Goal: Task Accomplishment & Management: Complete application form

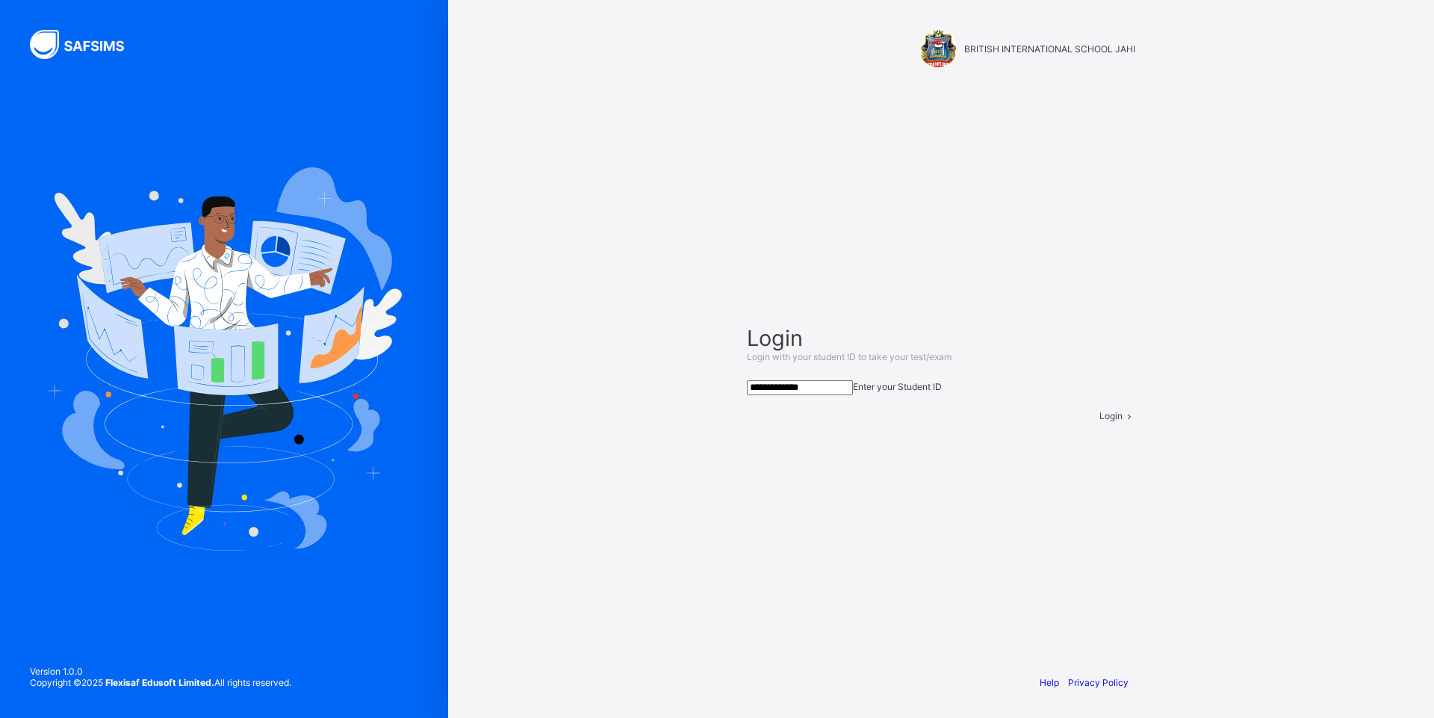
type input "**********"
click at [1122, 421] on span at bounding box center [1128, 415] width 13 height 11
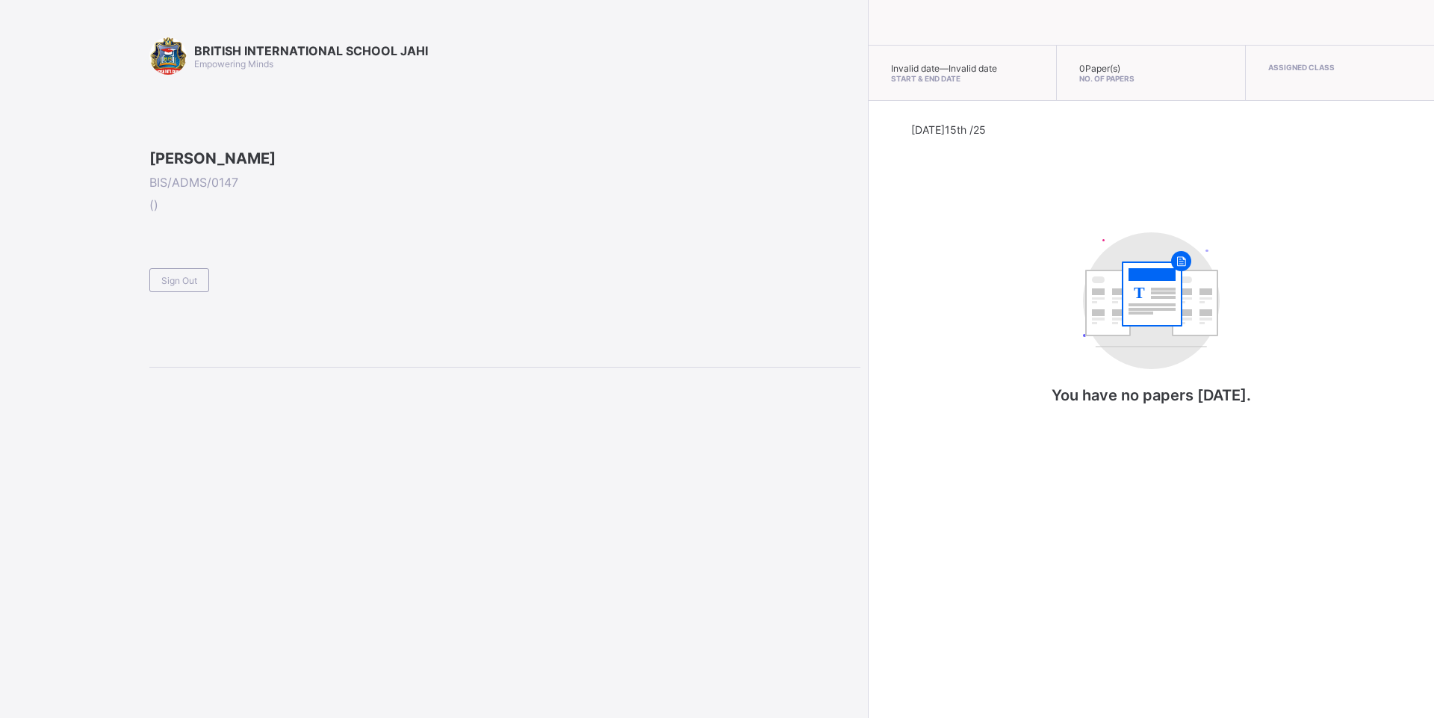
drag, startPoint x: 1382, startPoint y: 279, endPoint x: 1227, endPoint y: 328, distance: 163.0
click at [1381, 280] on div "Today 15th /25 T You have no papers today." at bounding box center [1151, 278] width 480 height 311
click at [208, 268] on span at bounding box center [504, 261] width 711 height 13
click at [188, 286] on span "Sign Out" at bounding box center [179, 280] width 36 height 11
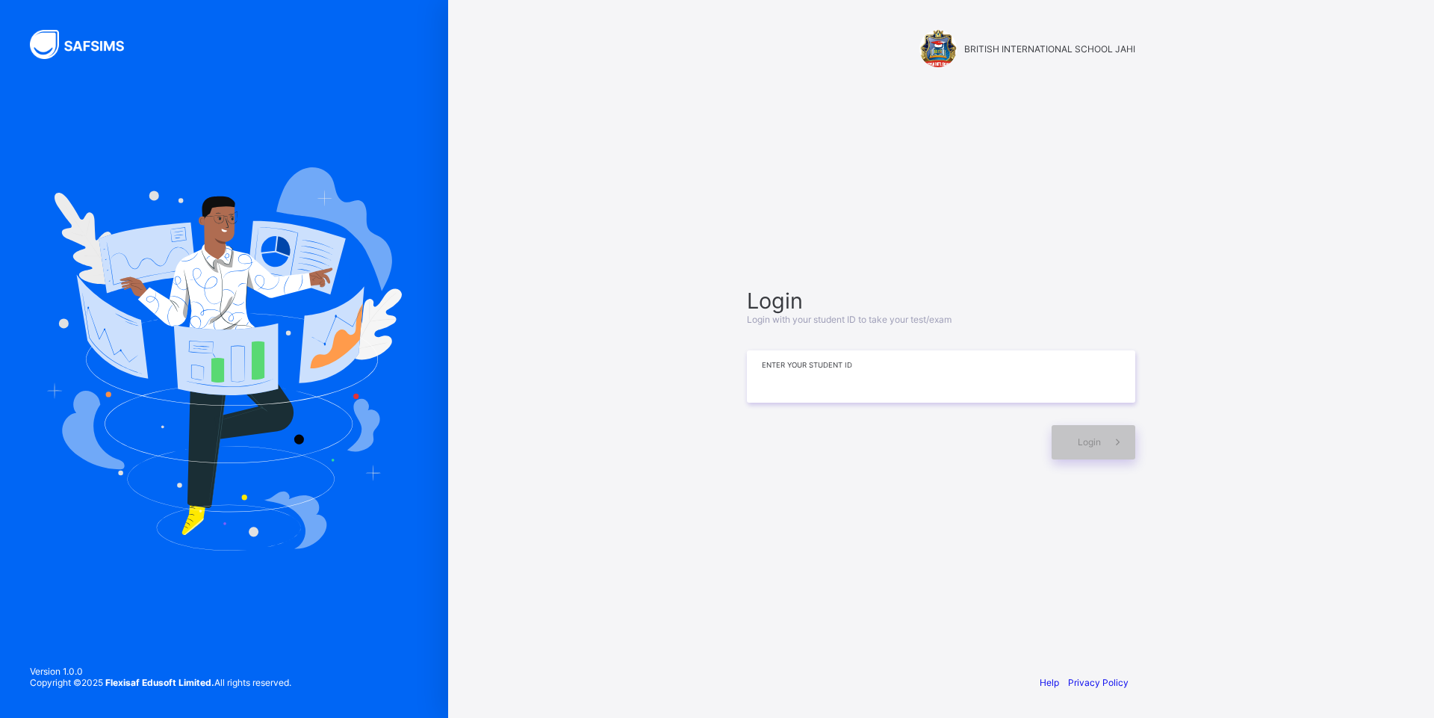
click at [885, 385] on input at bounding box center [941, 376] width 388 height 52
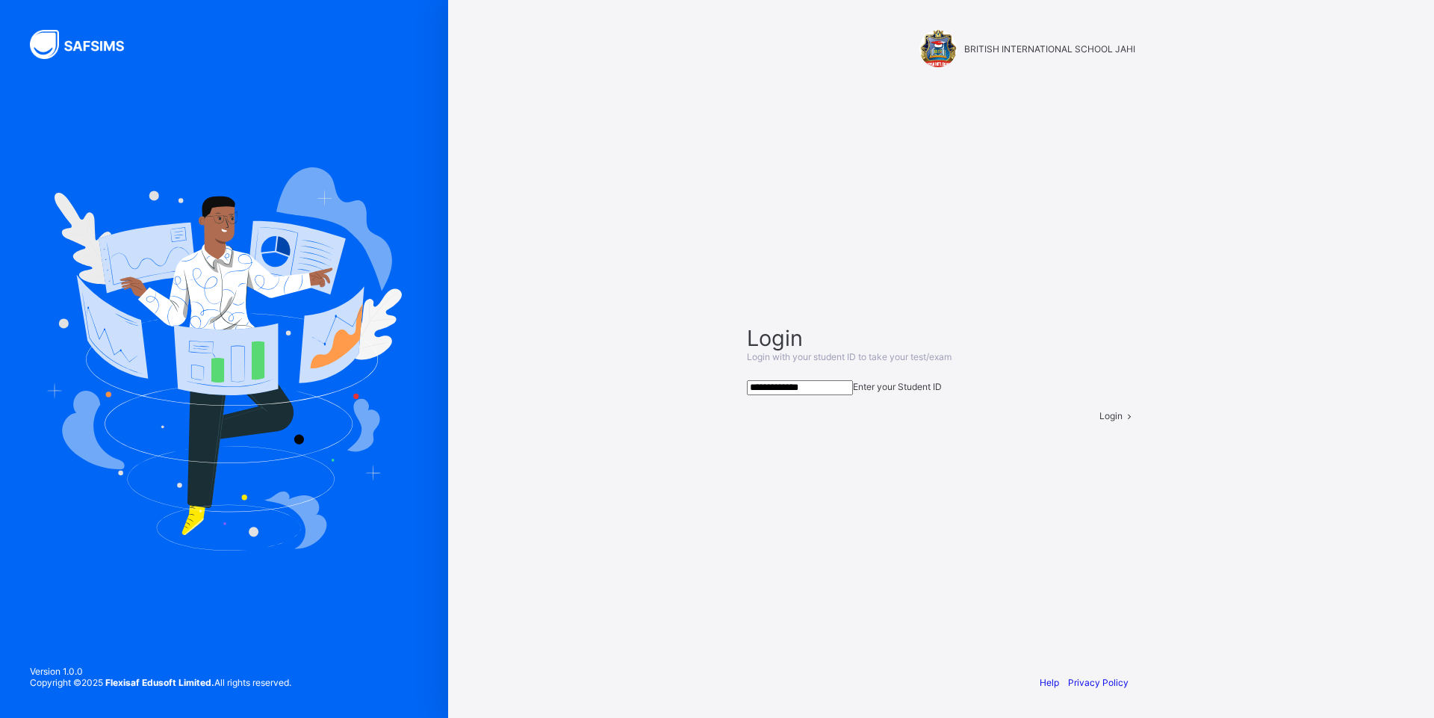
type input "**********"
click at [1122, 421] on span at bounding box center [1128, 415] width 13 height 11
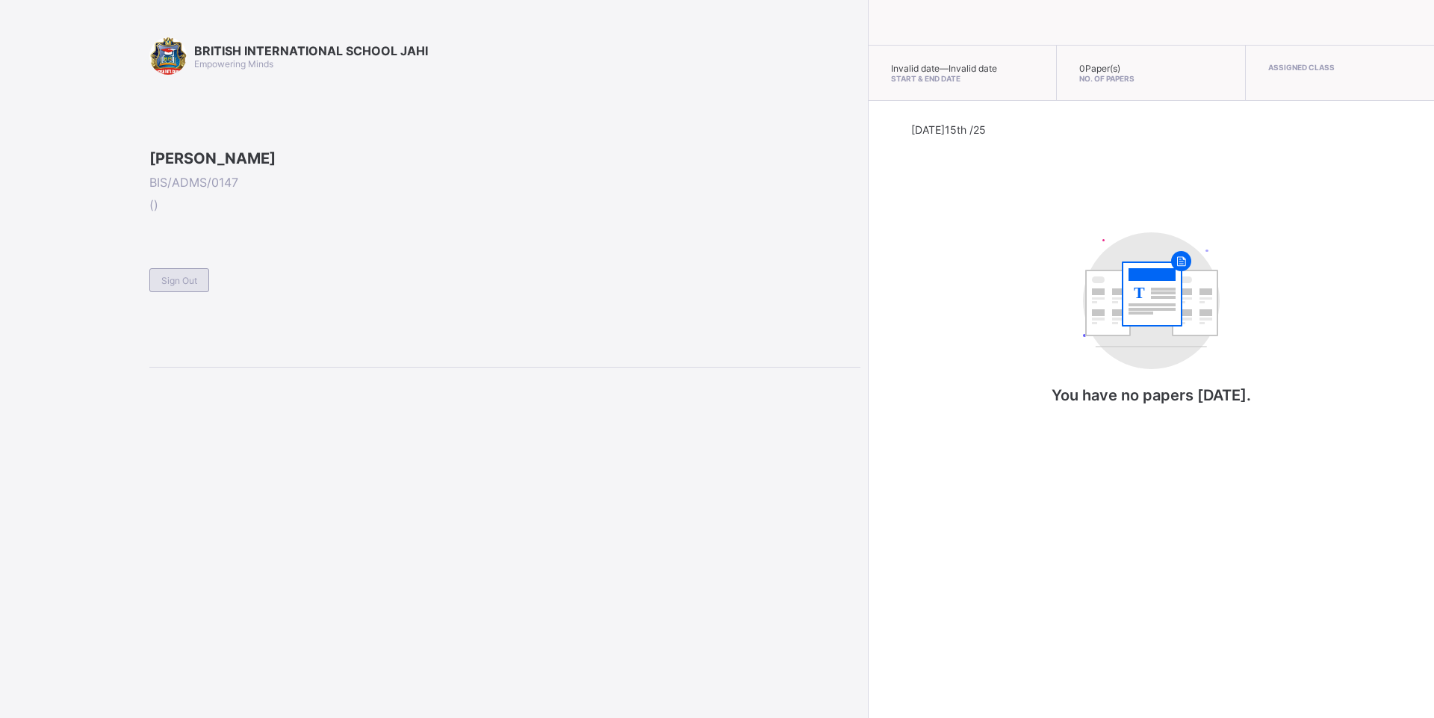
click at [179, 286] on span "Sign Out" at bounding box center [179, 280] width 36 height 11
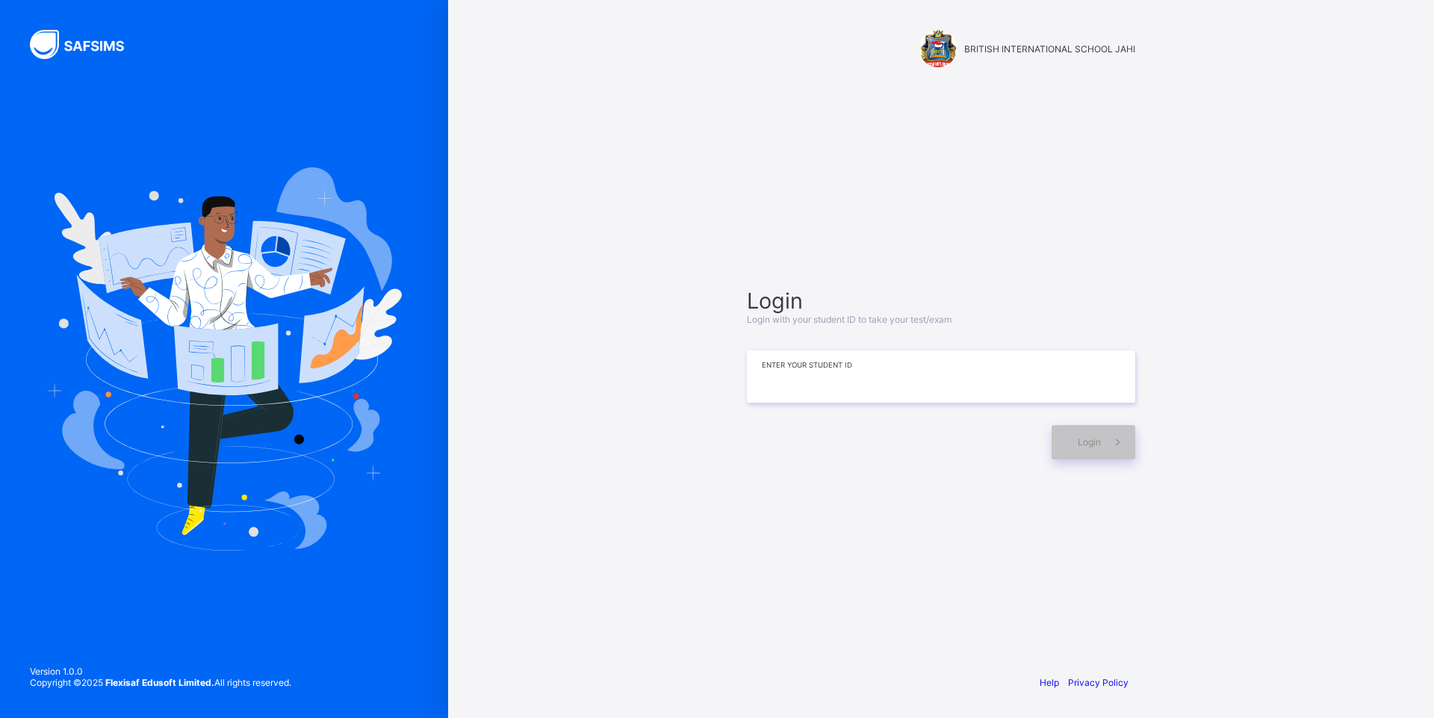
click at [1000, 388] on input at bounding box center [941, 376] width 388 height 52
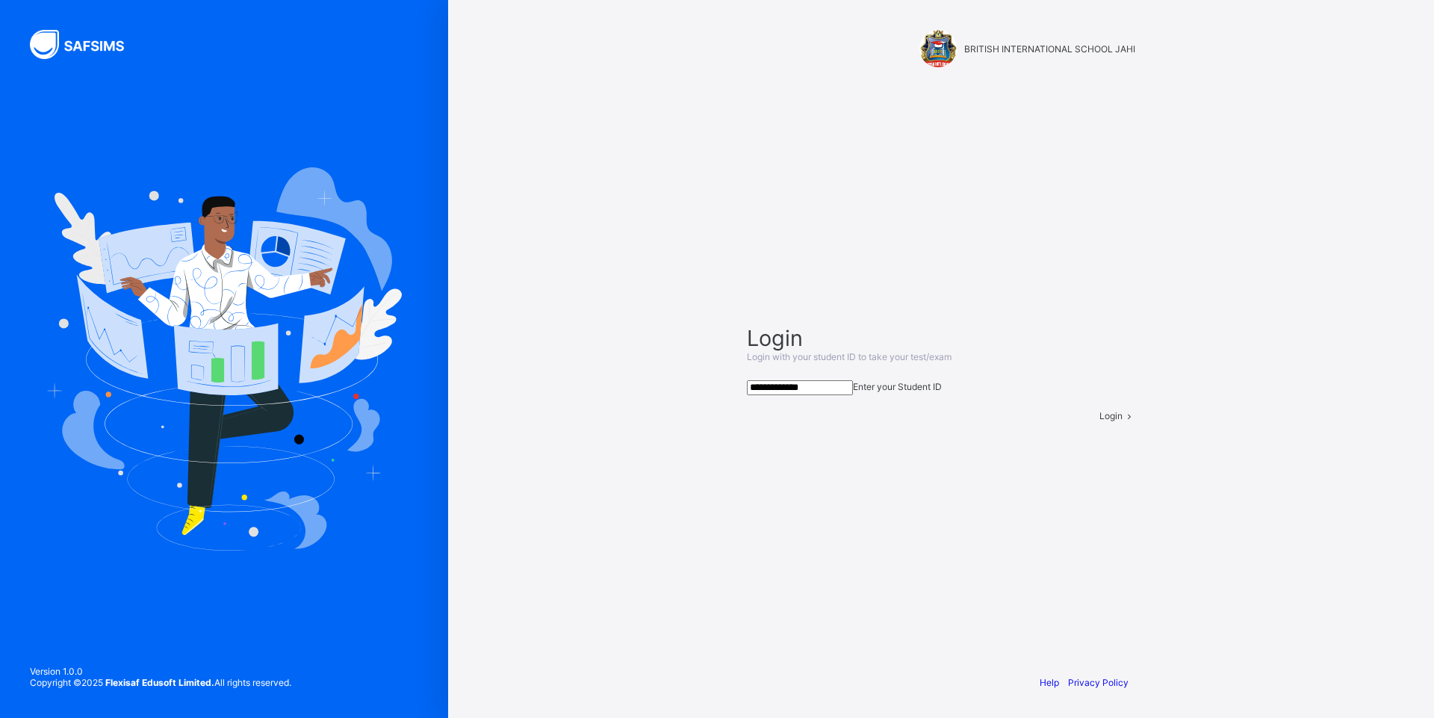
type input "**********"
click at [1122, 421] on icon at bounding box center [1128, 415] width 13 height 11
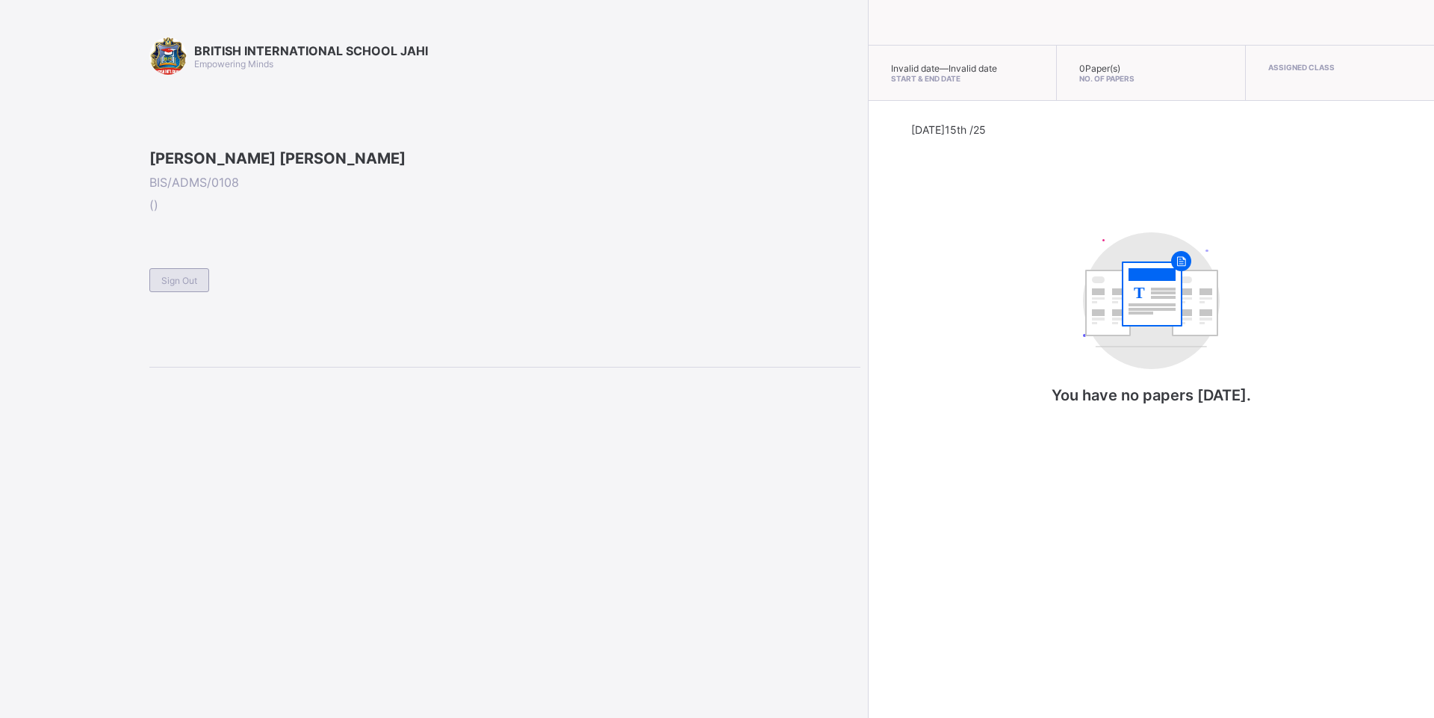
click at [161, 292] on div "Sign Out" at bounding box center [179, 280] width 60 height 24
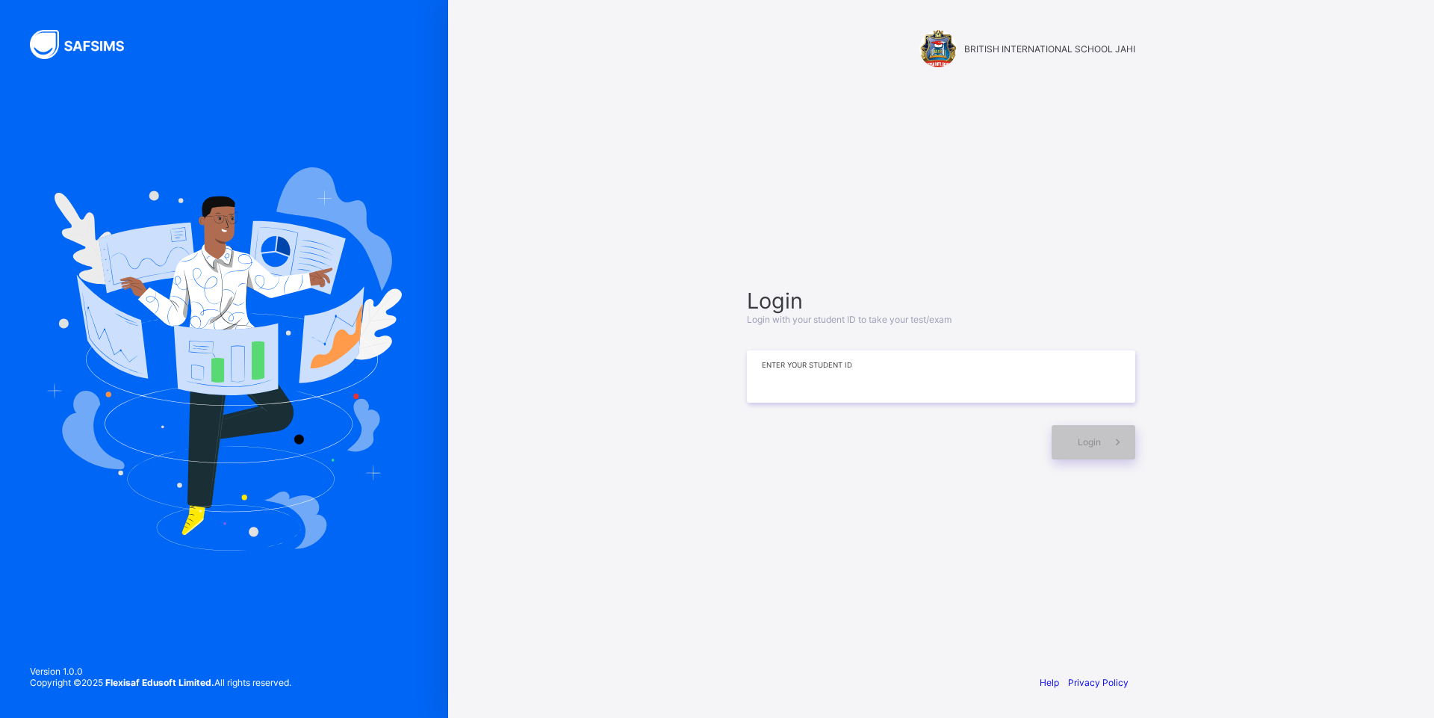
click at [761, 385] on input at bounding box center [941, 376] width 388 height 52
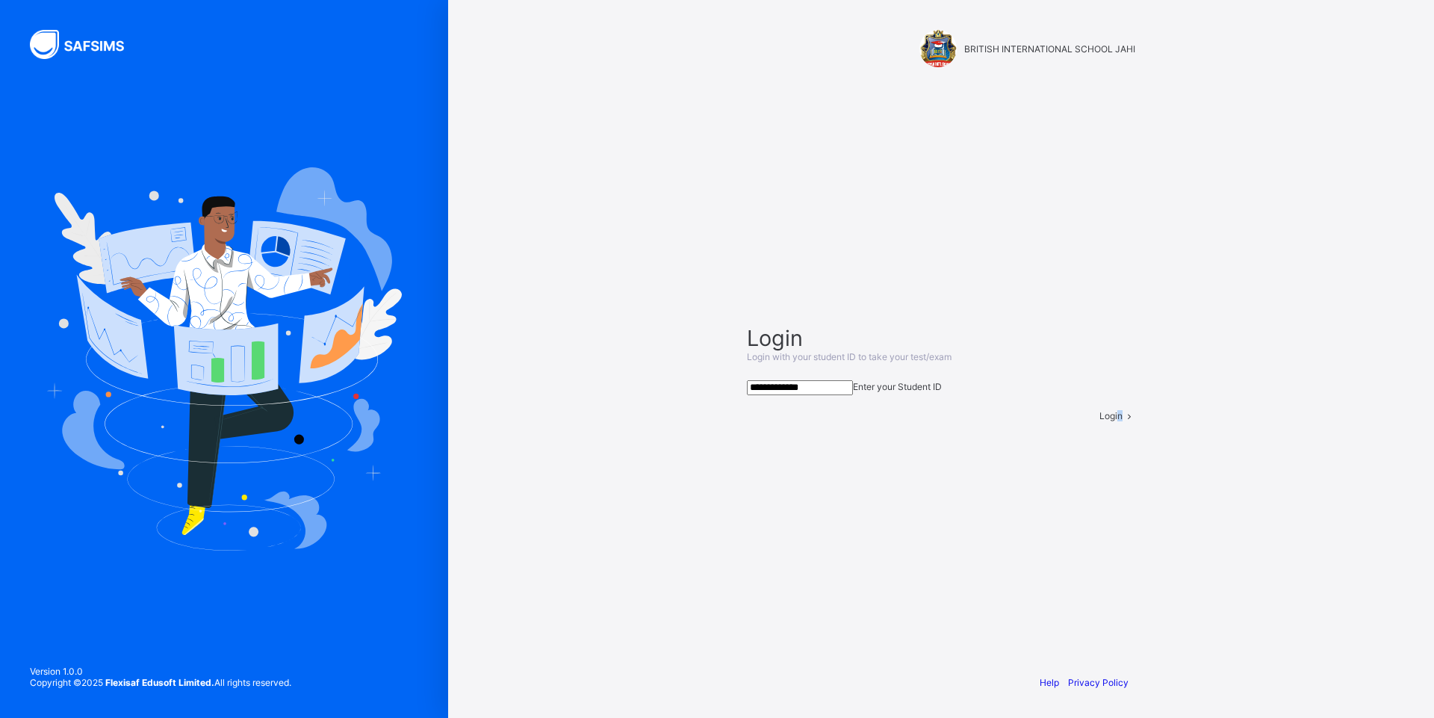
click at [1099, 421] on div "Login" at bounding box center [1117, 415] width 36 height 11
click at [789, 380] on input "**********" at bounding box center [800, 387] width 106 height 15
type input "**********"
click at [1099, 421] on span "Login" at bounding box center [1110, 415] width 23 height 11
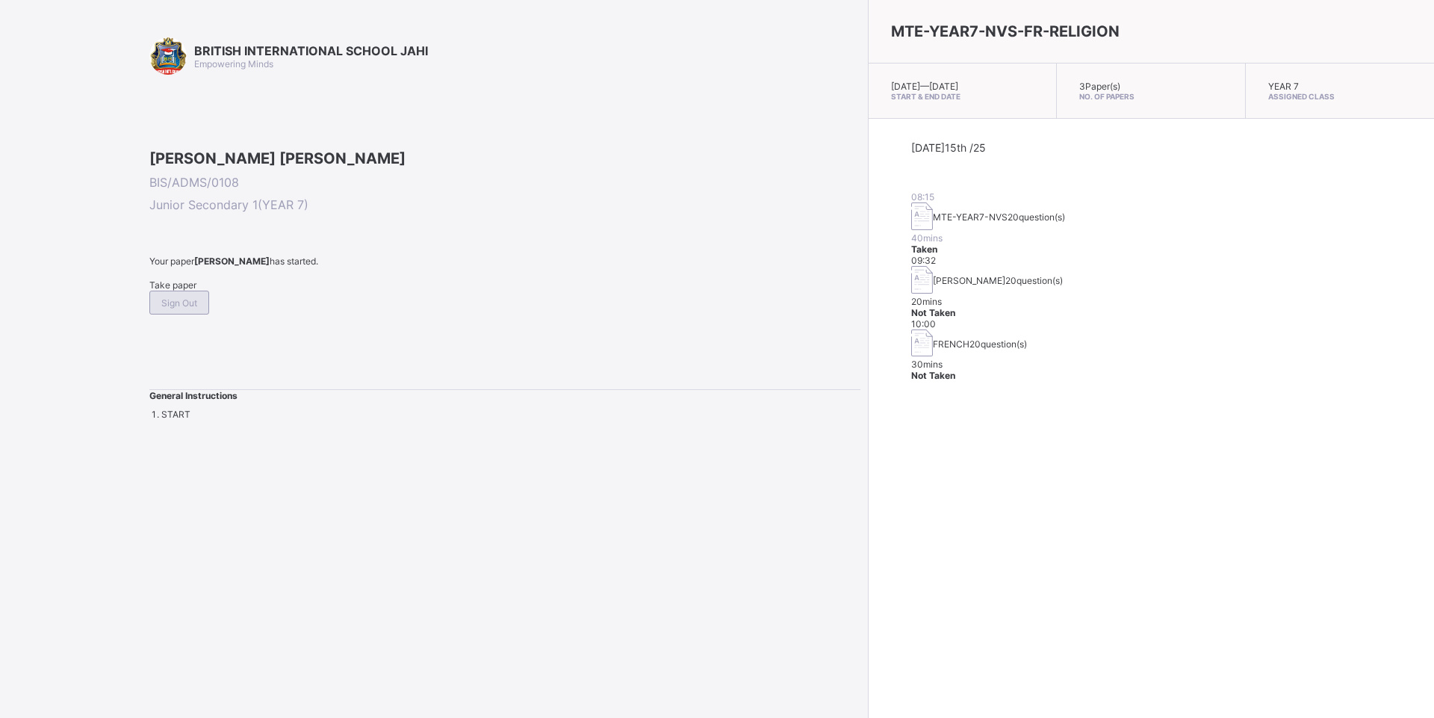
click at [209, 314] on div "Sign Out" at bounding box center [179, 303] width 60 height 24
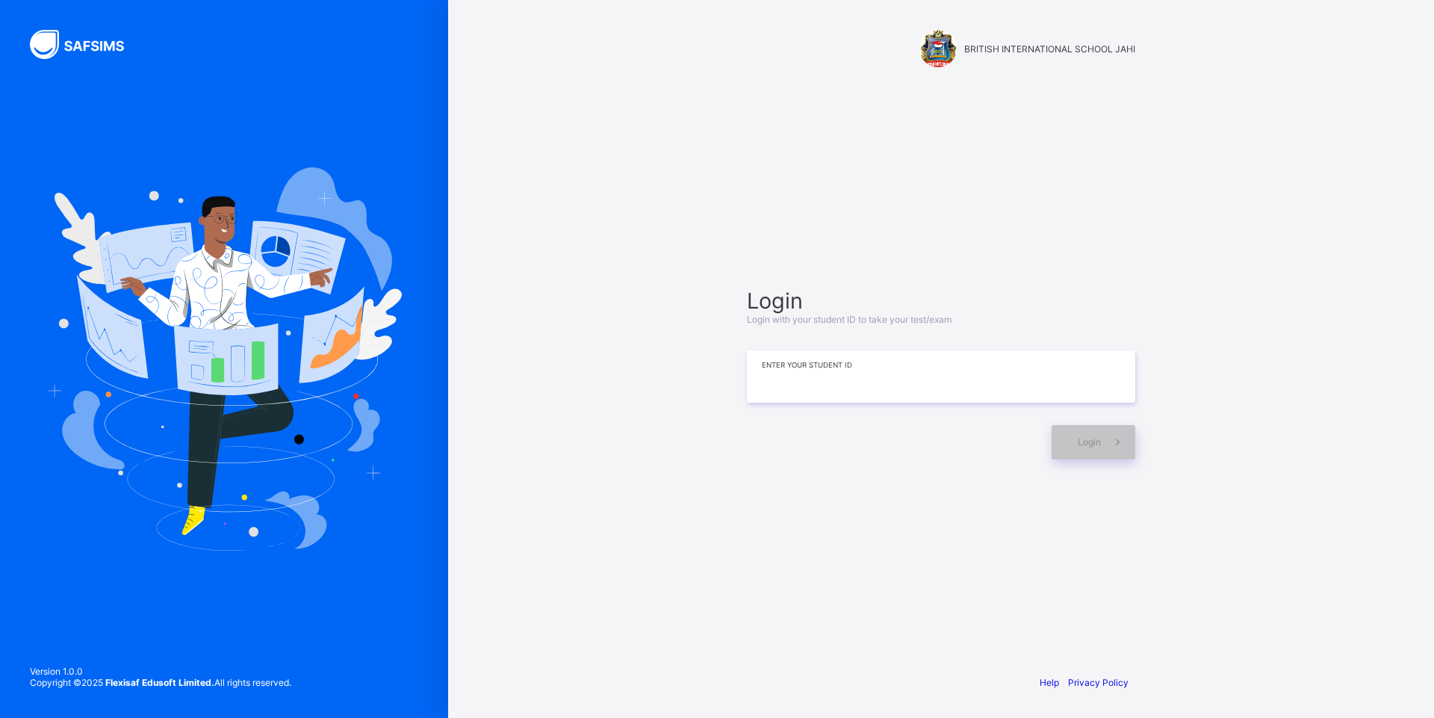
click at [872, 381] on input at bounding box center [941, 376] width 388 height 52
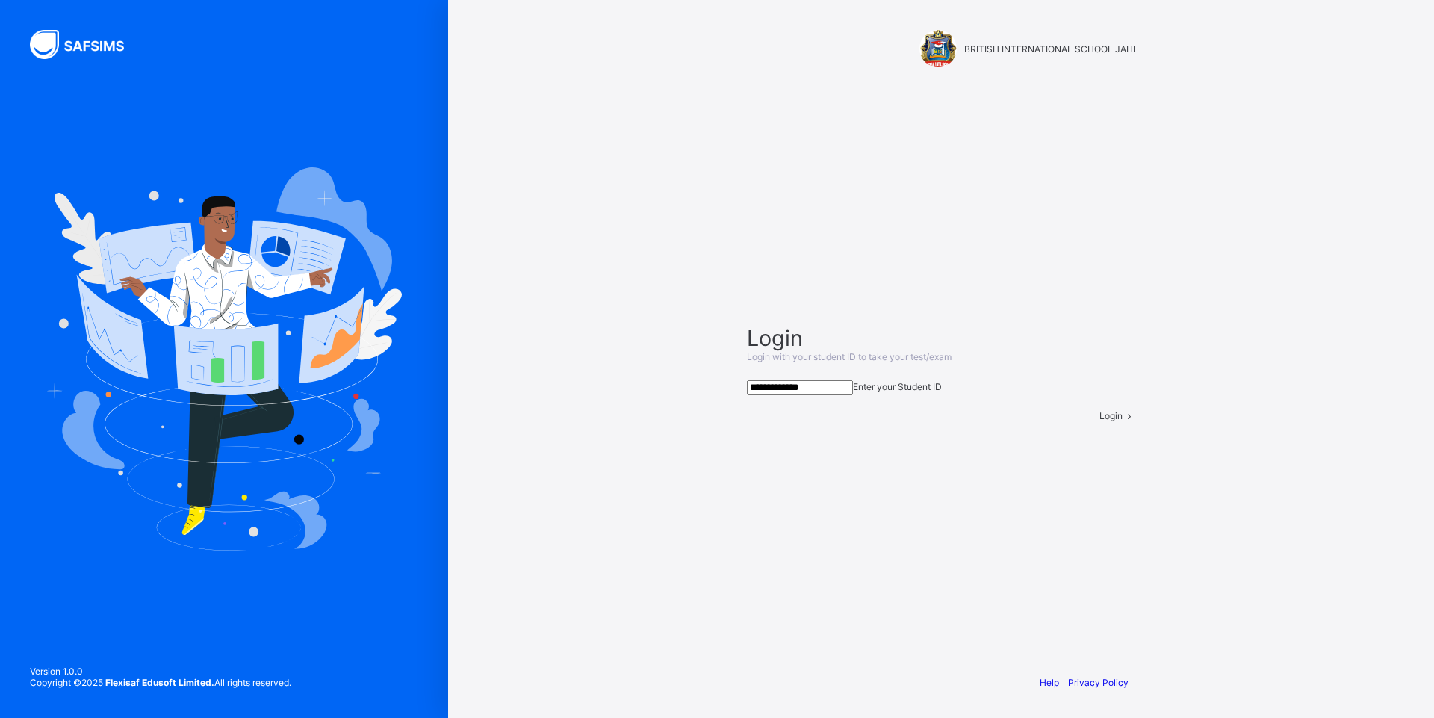
type input "**********"
click at [1099, 421] on span "Login" at bounding box center [1110, 415] width 23 height 11
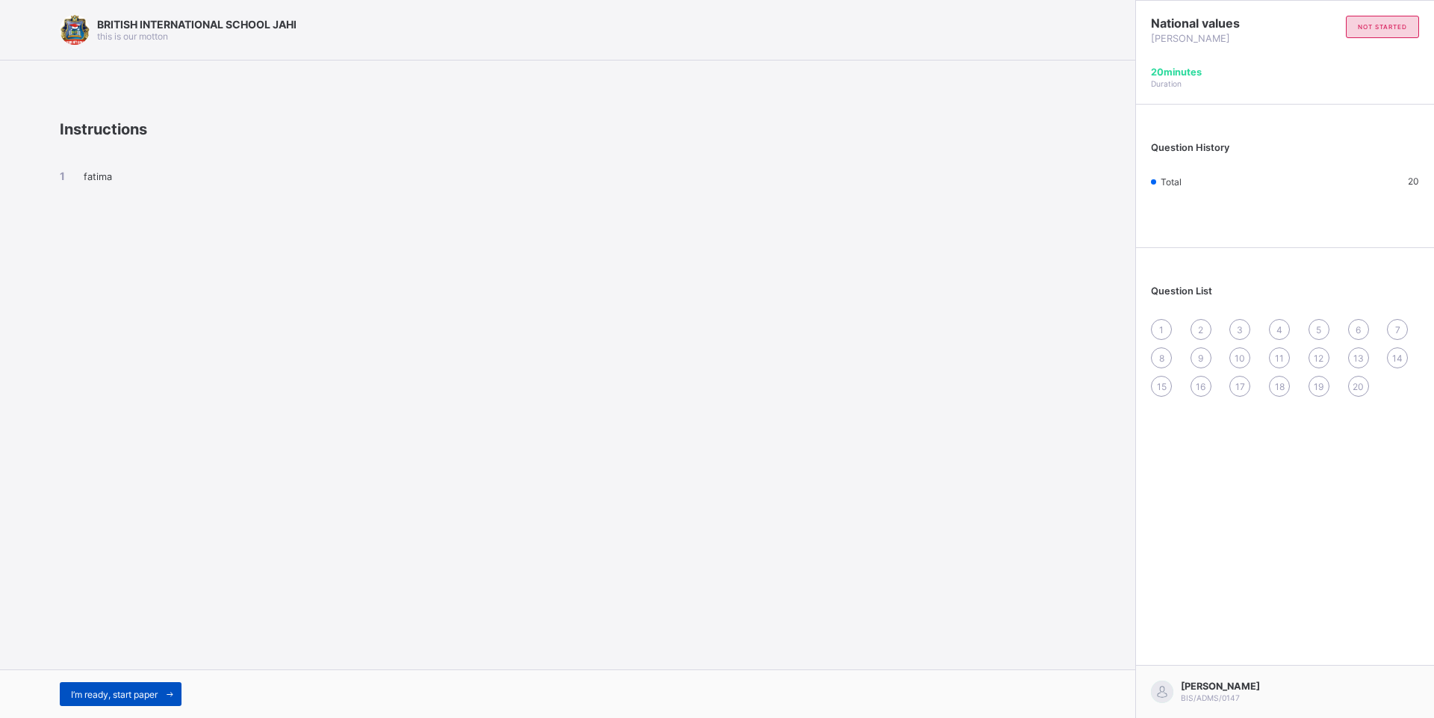
click at [167, 683] on span at bounding box center [170, 694] width 24 height 24
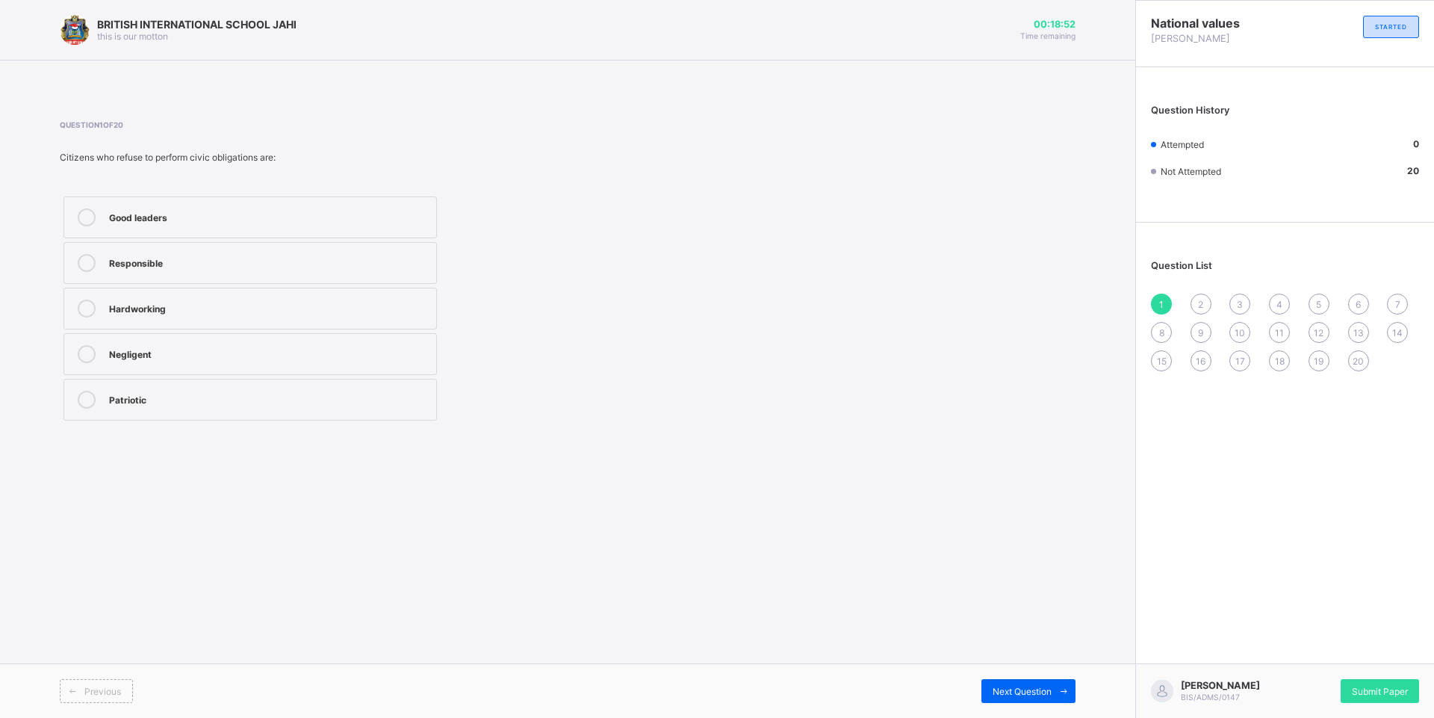
click at [1023, 535] on div "BRITISH INTERNATIONAL SCHOOL JAHI this is our motton 00:18:52 Time remaining Qu…" at bounding box center [567, 359] width 1135 height 718
click at [281, 386] on label "Patriotic" at bounding box center [249, 400] width 373 height 42
click at [1390, 693] on span "Submit Paper" at bounding box center [1380, 691] width 56 height 11
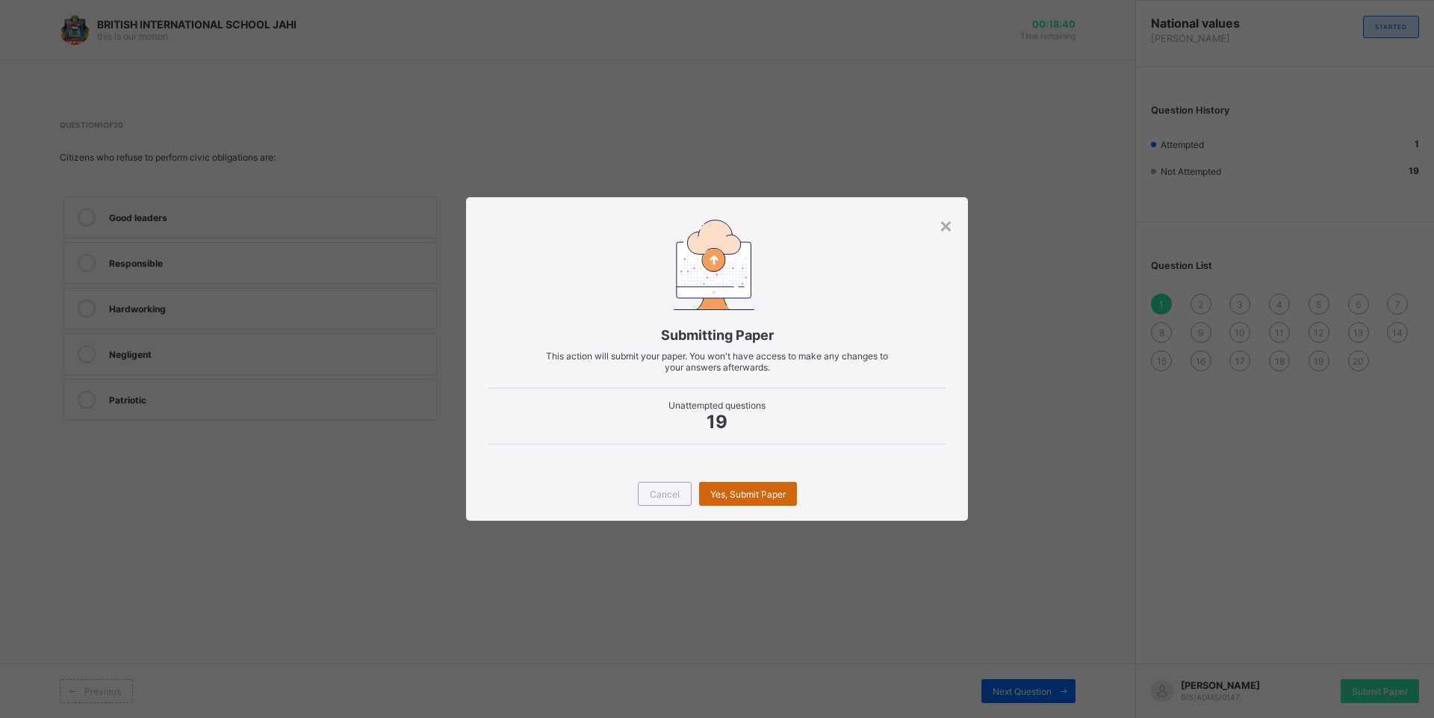
click at [740, 491] on span "Yes, Submit Paper" at bounding box center [747, 493] width 75 height 11
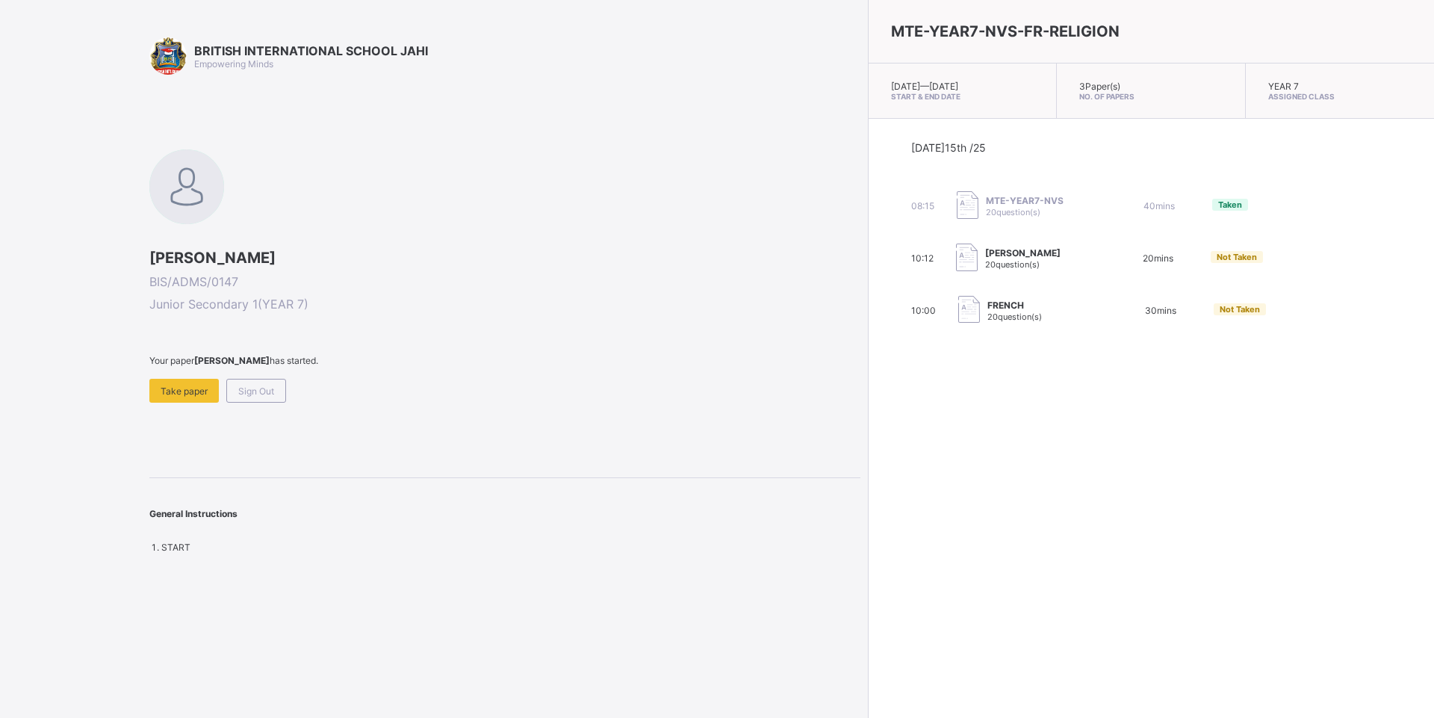
click at [252, 374] on span at bounding box center [504, 372] width 711 height 13
click at [259, 382] on div "Sign Out" at bounding box center [256, 391] width 60 height 24
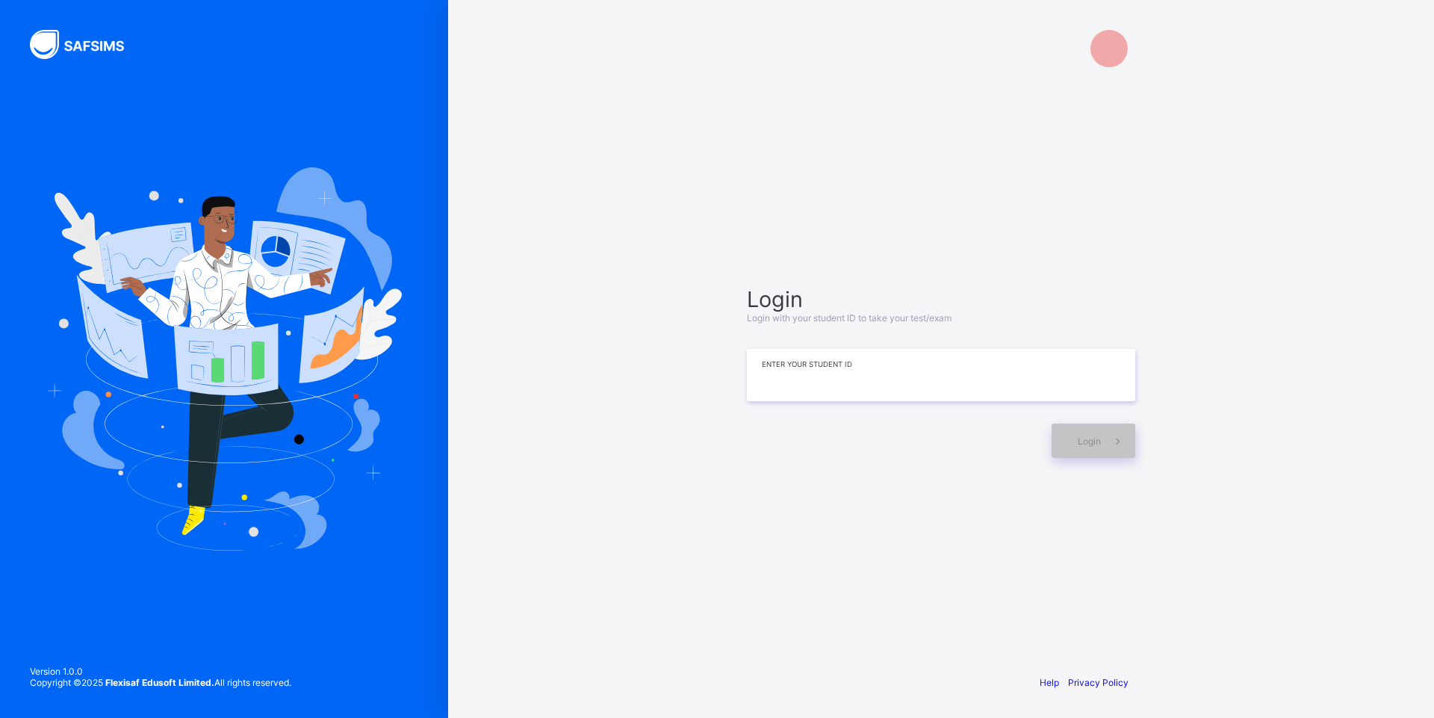
click at [834, 384] on input at bounding box center [941, 375] width 388 height 52
type input "*"
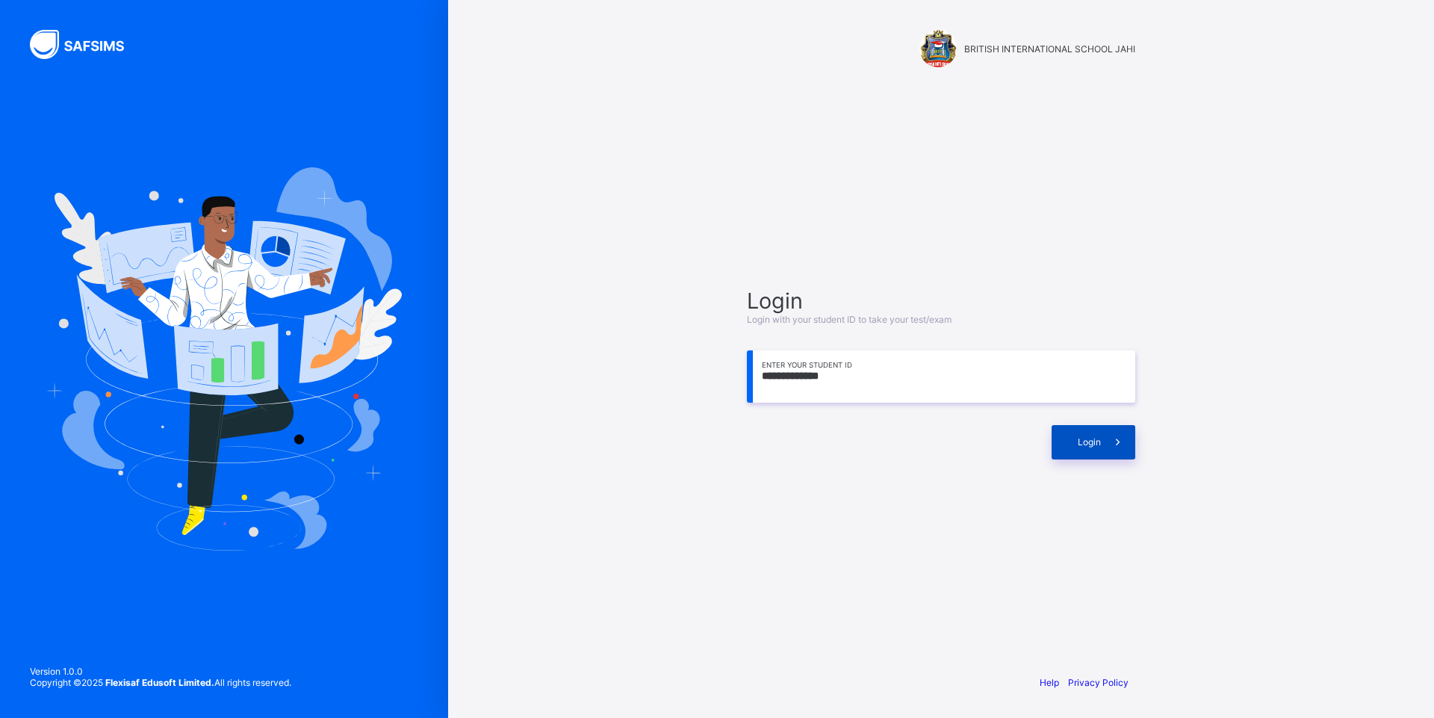
type input "**********"
click at [1100, 442] on span "Login" at bounding box center [1089, 441] width 23 height 11
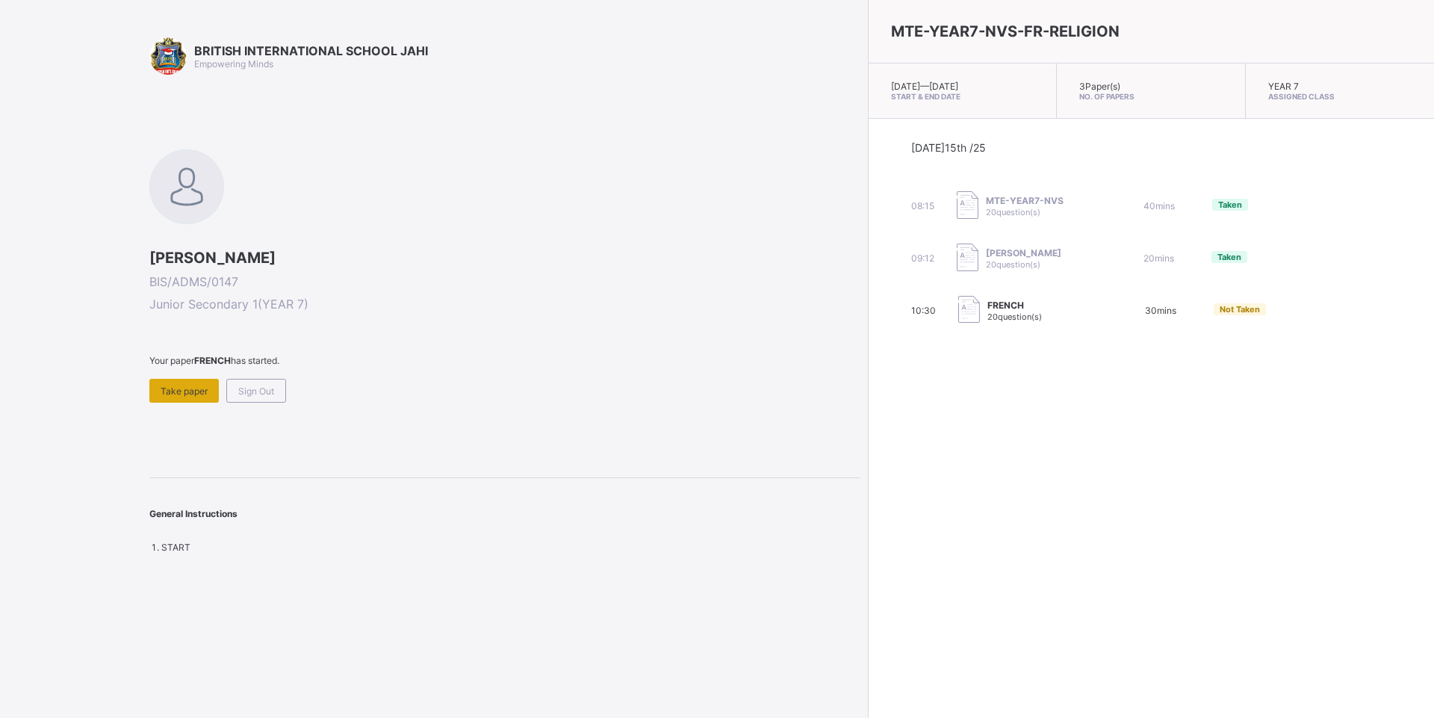
click at [176, 392] on span "Take paper" at bounding box center [184, 390] width 47 height 11
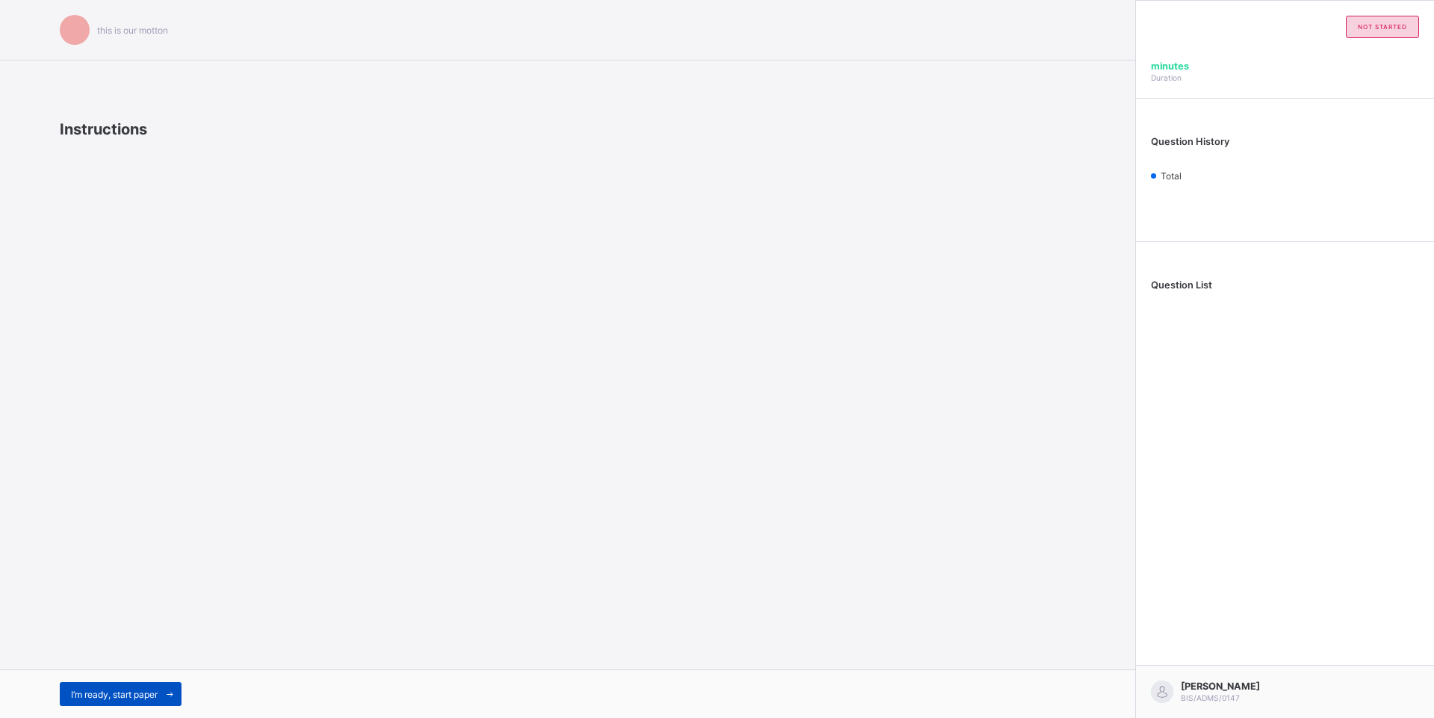
click at [111, 694] on span "I’m ready, start paper" at bounding box center [114, 694] width 87 height 11
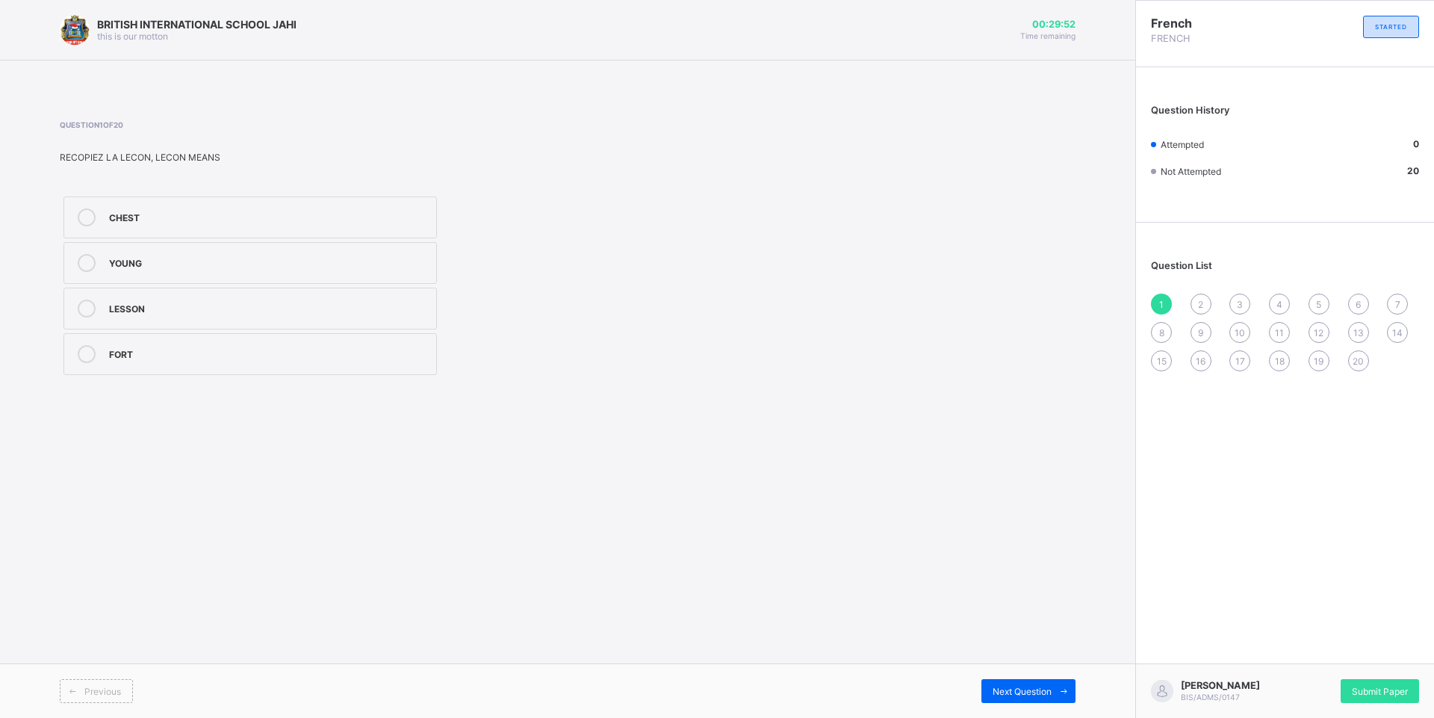
click at [68, 299] on label "LESSON" at bounding box center [249, 309] width 373 height 42
click at [1046, 688] on span "Next Question" at bounding box center [1022, 691] width 59 height 11
click at [84, 211] on icon at bounding box center [87, 217] width 18 height 18
click at [1039, 691] on span "Next Question" at bounding box center [1022, 691] width 59 height 11
click at [83, 214] on icon at bounding box center [87, 217] width 18 height 18
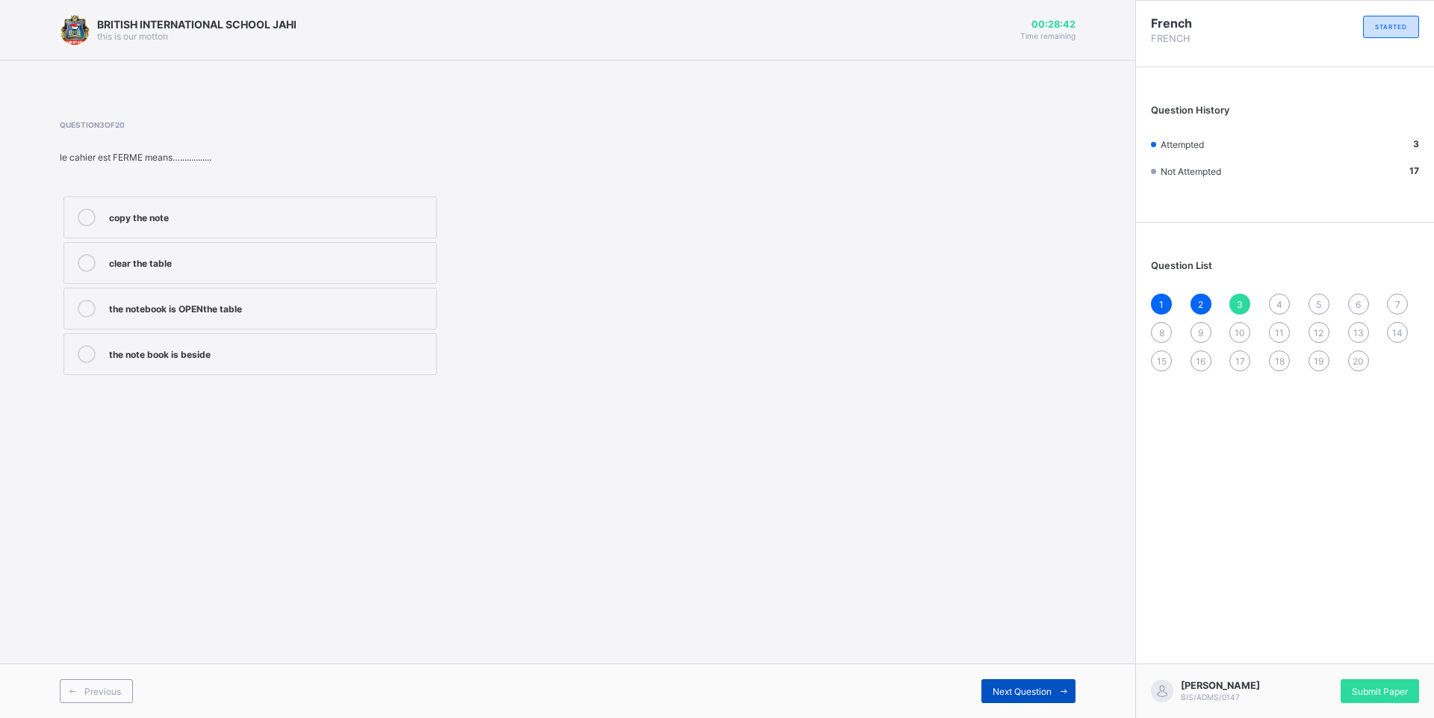
click at [1024, 682] on div "Next Question" at bounding box center [1028, 691] width 94 height 24
click at [89, 255] on icon at bounding box center [87, 263] width 18 height 18
click at [1049, 678] on div "Previous Next Question" at bounding box center [567, 690] width 1135 height 55
click at [1027, 684] on div "Next Question" at bounding box center [1028, 691] width 94 height 24
click at [84, 348] on icon at bounding box center [87, 354] width 18 height 18
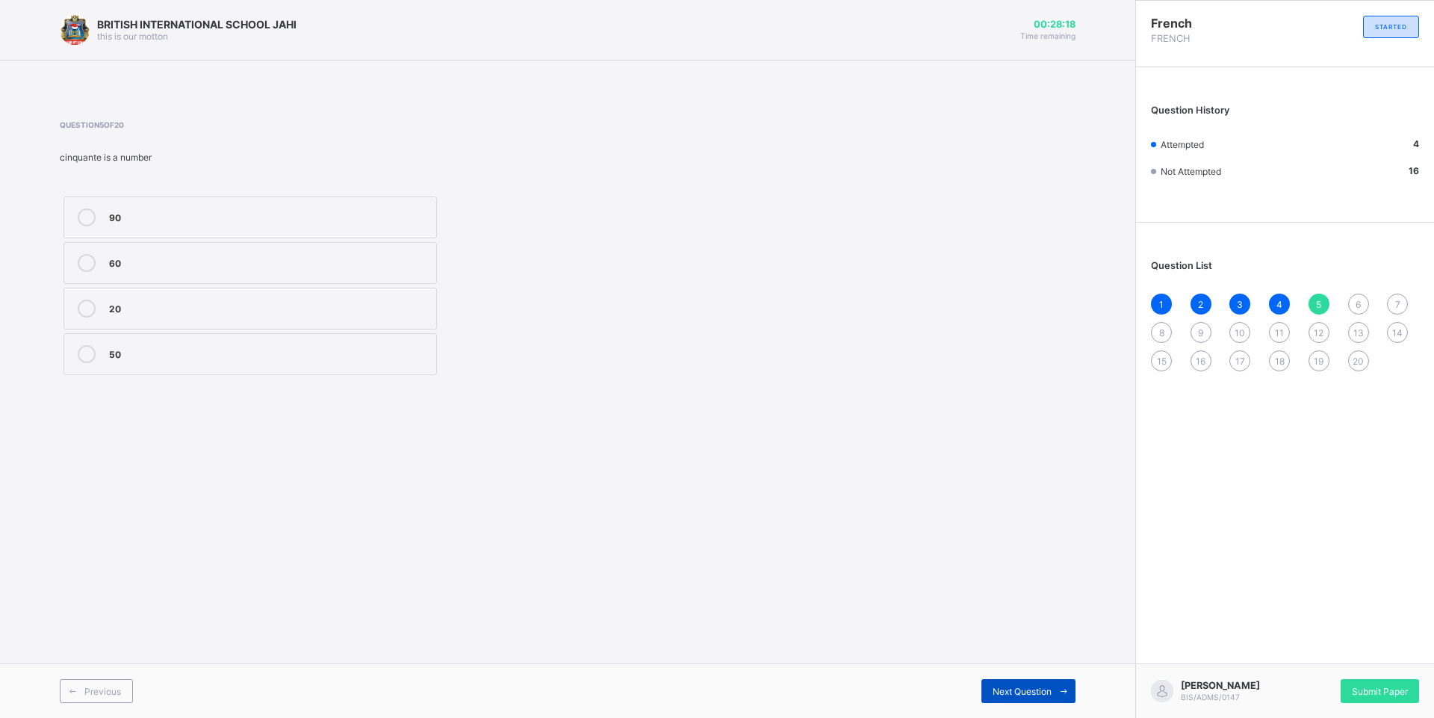
click at [1060, 689] on icon at bounding box center [1063, 691] width 11 height 10
click at [87, 350] on icon at bounding box center [87, 354] width 18 height 18
click at [1052, 690] on span at bounding box center [1064, 691] width 24 height 24
click at [83, 341] on label "30" at bounding box center [249, 354] width 373 height 42
click at [1019, 680] on div "Next Question" at bounding box center [1028, 691] width 94 height 24
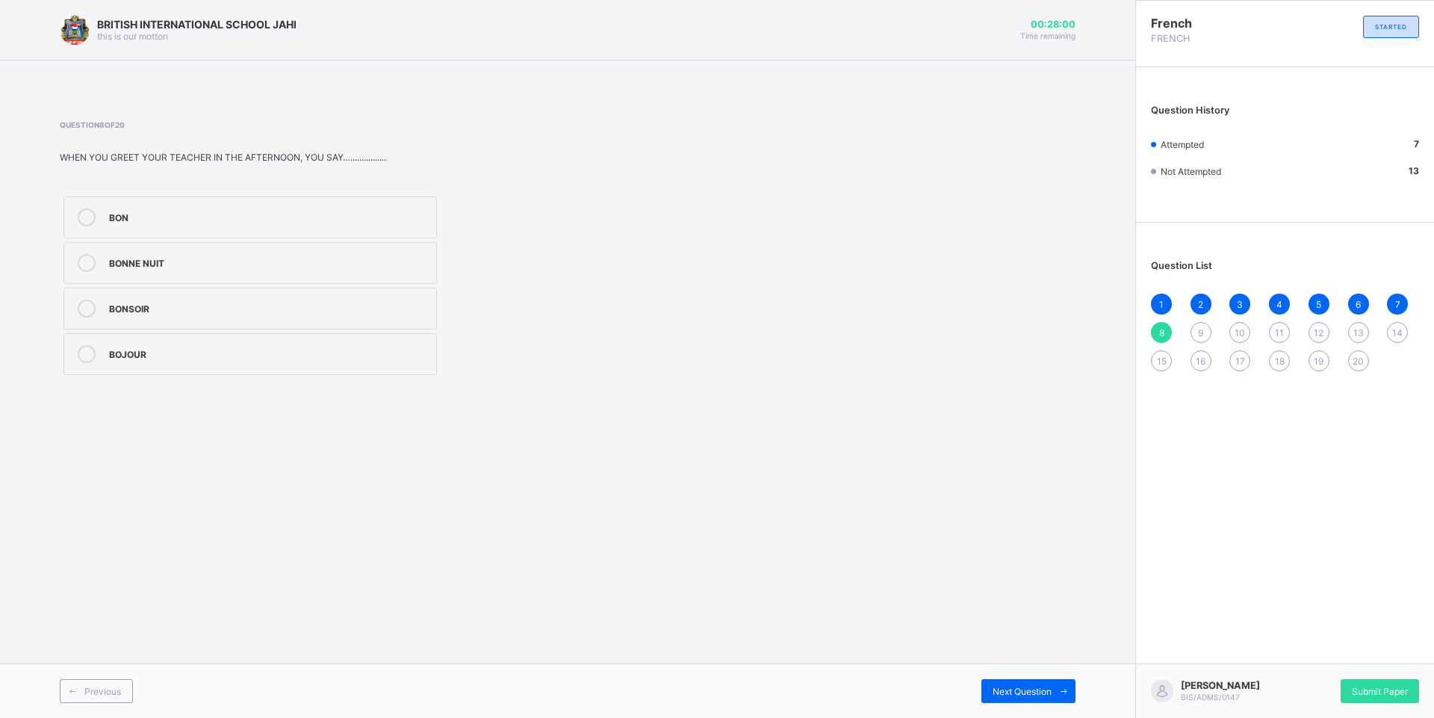
click at [83, 296] on label "BONSOIR" at bounding box center [249, 309] width 373 height 42
click at [991, 682] on div "Next Question" at bounding box center [1028, 691] width 94 height 24
click at [84, 214] on icon at bounding box center [87, 217] width 18 height 18
click at [1048, 675] on div "Previous Next Question" at bounding box center [567, 690] width 1135 height 55
click at [1062, 698] on span at bounding box center [1064, 691] width 24 height 24
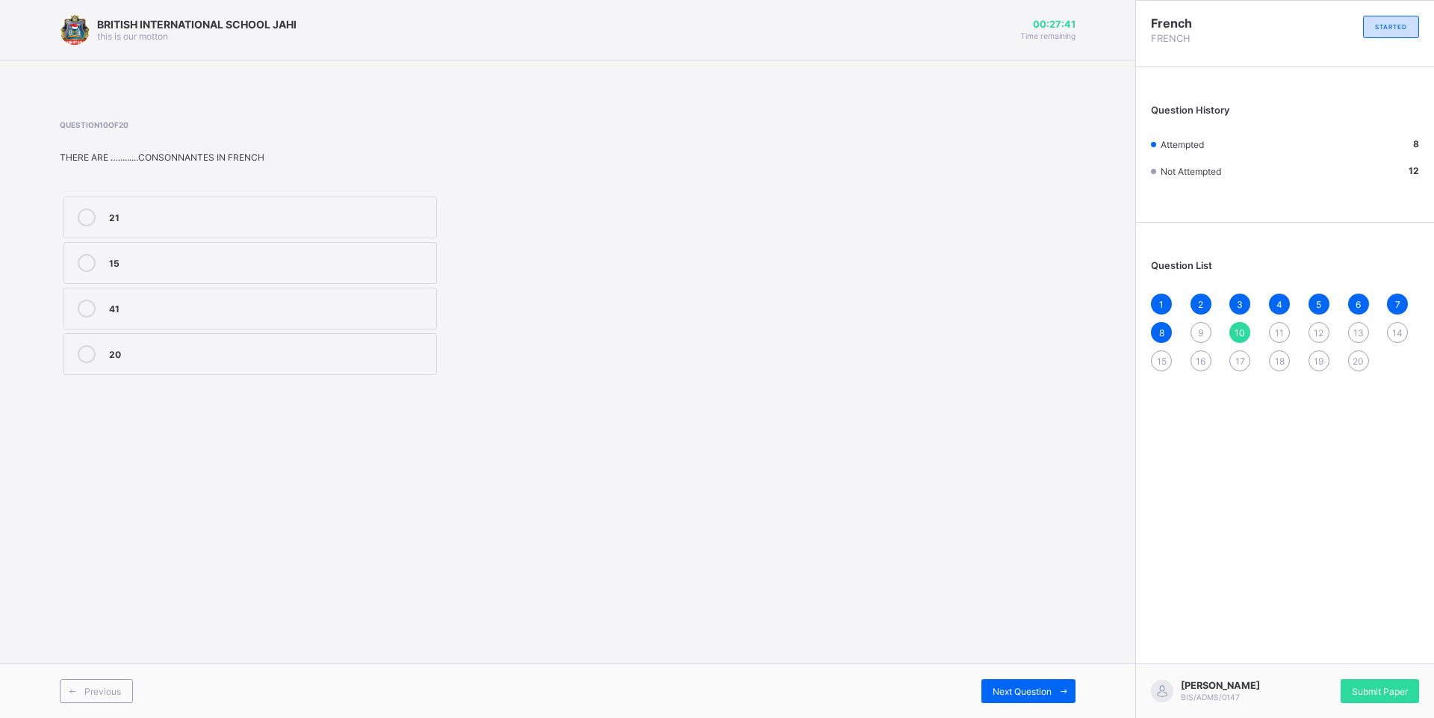
click at [84, 205] on label "21" at bounding box center [249, 217] width 373 height 42
click at [1031, 686] on span "Next Question" at bounding box center [1022, 691] width 59 height 11
click at [86, 203] on label "5" at bounding box center [249, 217] width 373 height 42
click at [1027, 688] on span "Next Question" at bounding box center [1022, 691] width 59 height 11
click at [1239, 328] on span "10" at bounding box center [1240, 332] width 10 height 11
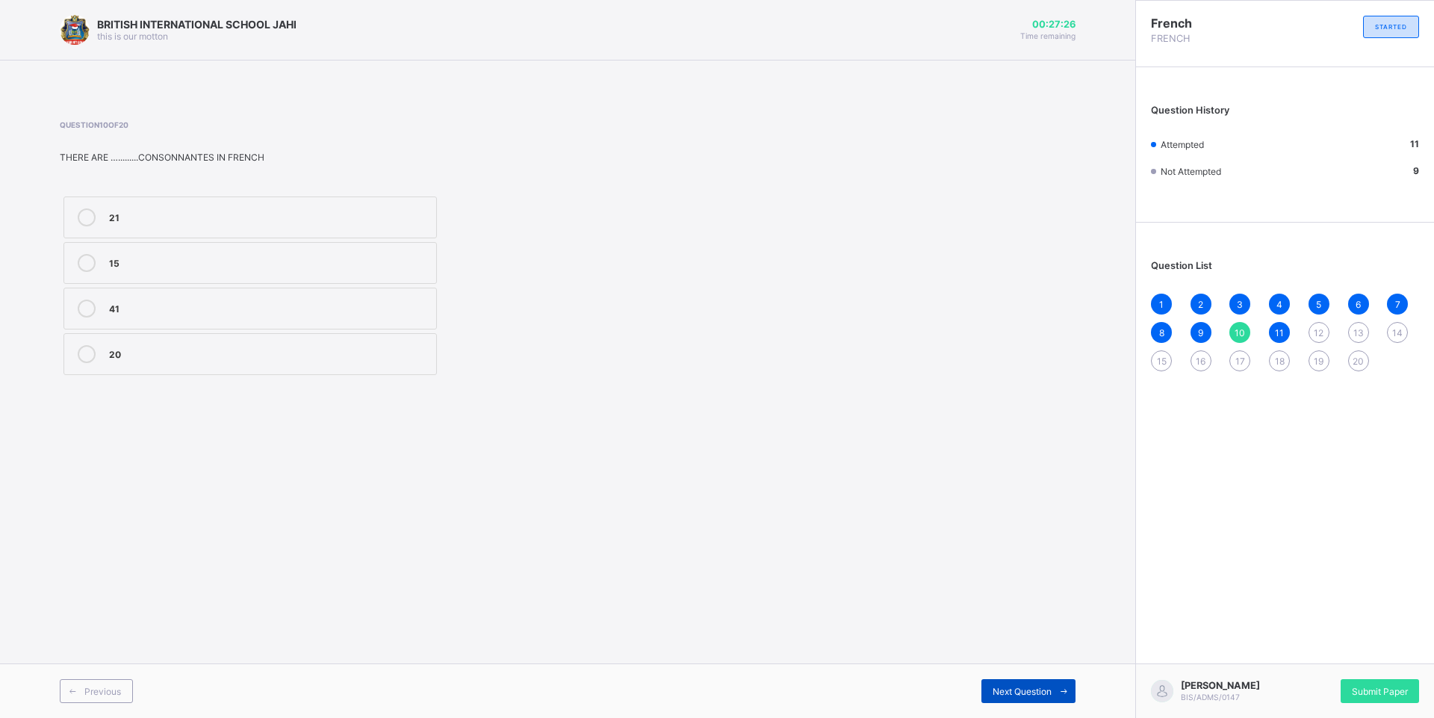
click at [1046, 686] on span "Next Question" at bounding box center [1022, 691] width 59 height 11
click at [1048, 681] on div "Next Question" at bounding box center [1028, 691] width 94 height 24
click at [78, 214] on icon at bounding box center [87, 217] width 18 height 18
click at [1015, 680] on div "Next Question" at bounding box center [1028, 691] width 94 height 24
click at [81, 257] on icon at bounding box center [87, 263] width 18 height 18
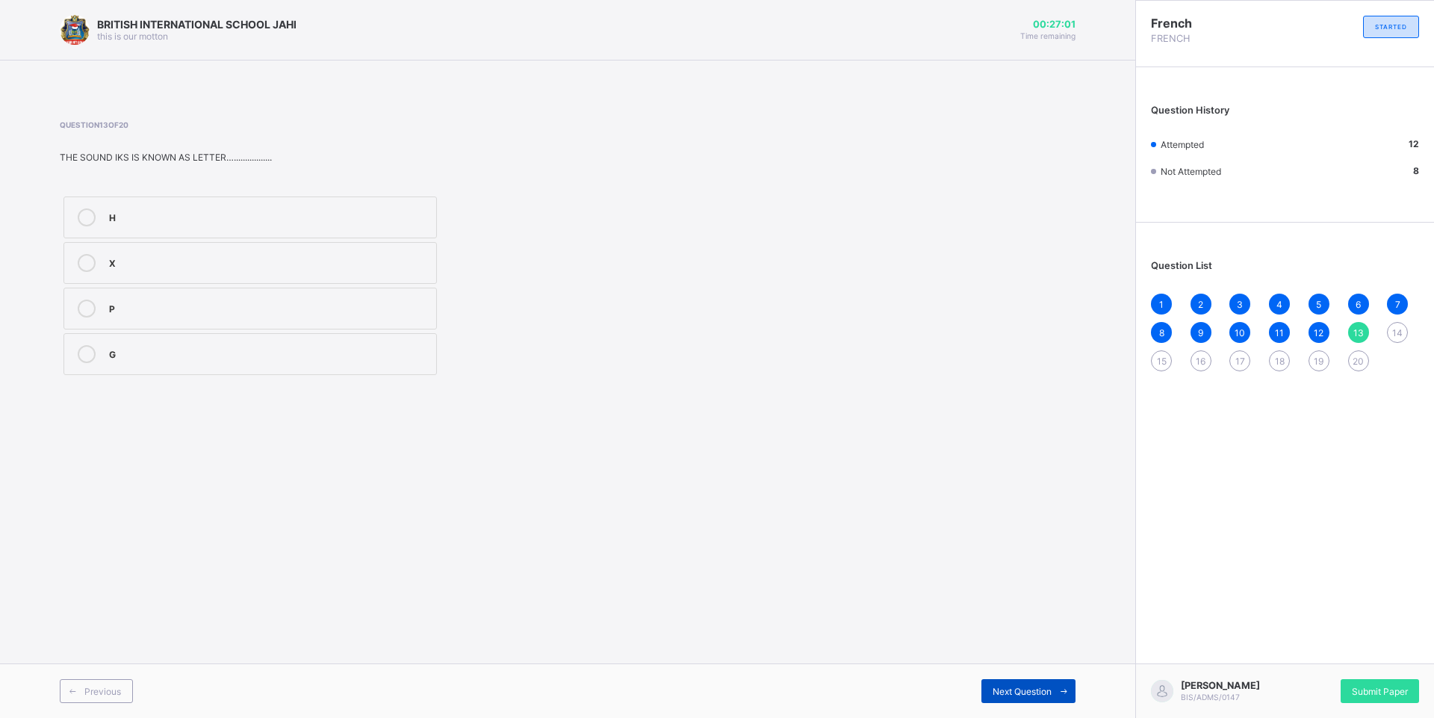
click at [1022, 689] on span "Next Question" at bounding box center [1022, 691] width 59 height 11
drag, startPoint x: 84, startPoint y: 301, endPoint x: 91, endPoint y: 295, distance: 9.0
click at [87, 299] on label "H" at bounding box center [249, 309] width 373 height 42
click at [1052, 678] on div "Previous Next Question" at bounding box center [567, 690] width 1135 height 55
click at [1058, 694] on icon at bounding box center [1063, 691] width 11 height 10
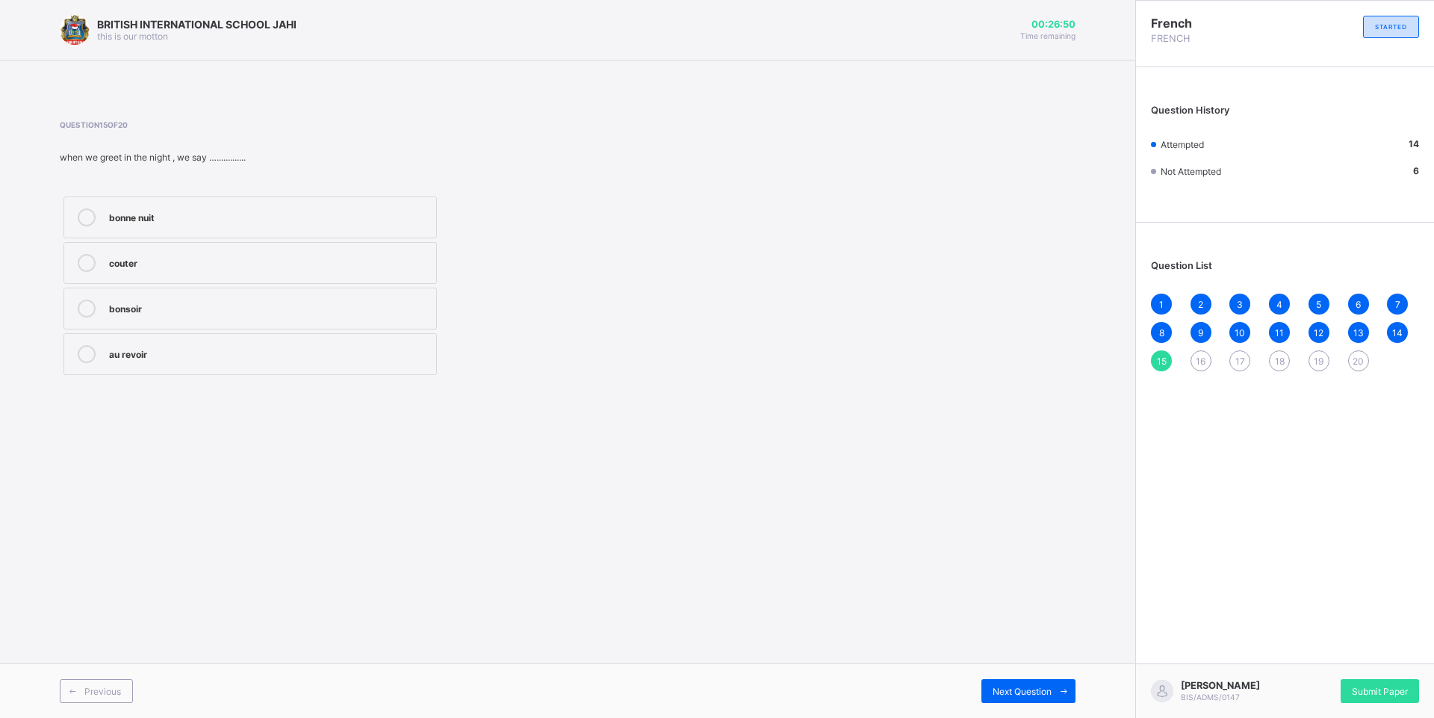
click at [84, 208] on icon at bounding box center [87, 217] width 18 height 18
click at [1035, 683] on div "Next Question" at bounding box center [1028, 691] width 94 height 24
click at [81, 299] on div at bounding box center [87, 308] width 30 height 18
click at [1048, 689] on span "Next Question" at bounding box center [1022, 691] width 59 height 11
click at [92, 351] on icon at bounding box center [87, 354] width 18 height 18
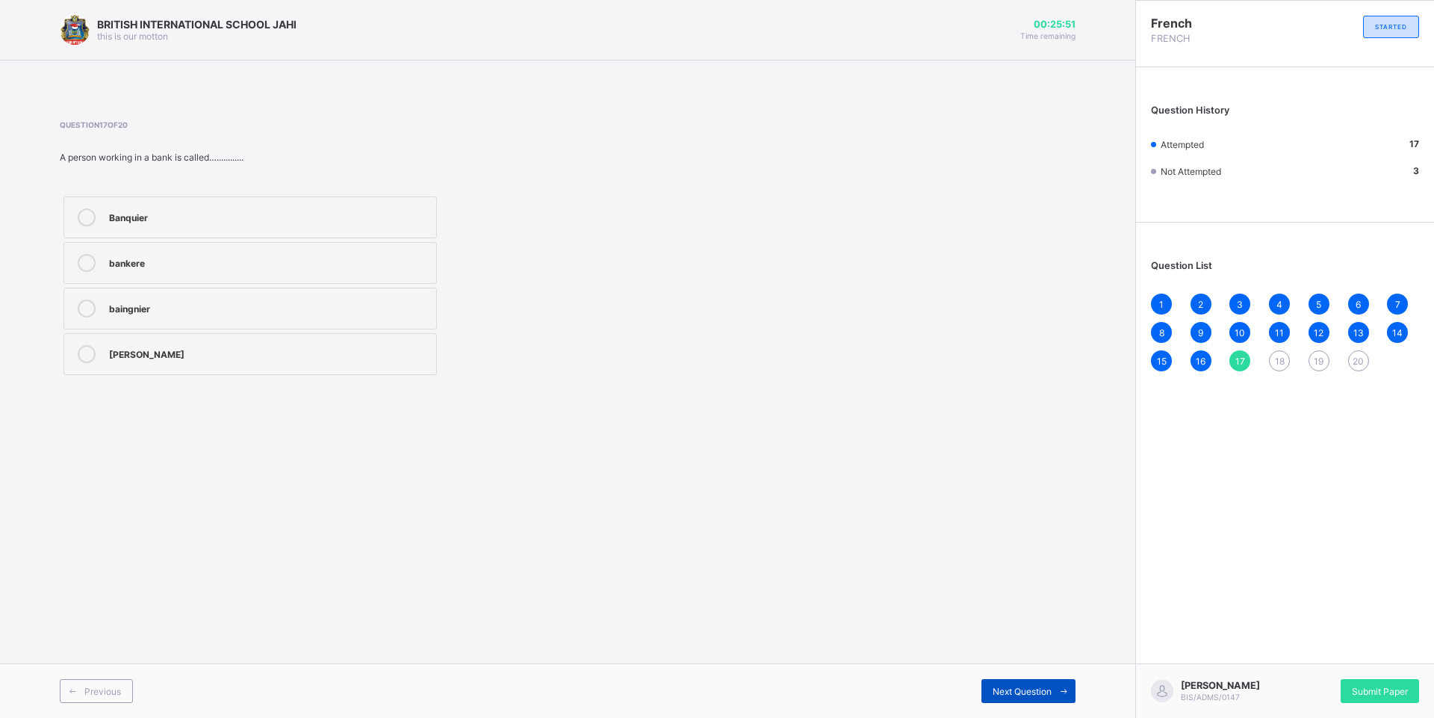
click at [1040, 688] on span "Next Question" at bounding box center [1022, 691] width 59 height 11
click at [87, 214] on icon at bounding box center [87, 217] width 18 height 18
click at [1007, 689] on span "Next Question" at bounding box center [1022, 691] width 59 height 11
click at [1358, 362] on span "20" at bounding box center [1358, 360] width 11 height 11
click at [89, 261] on icon at bounding box center [87, 263] width 18 height 18
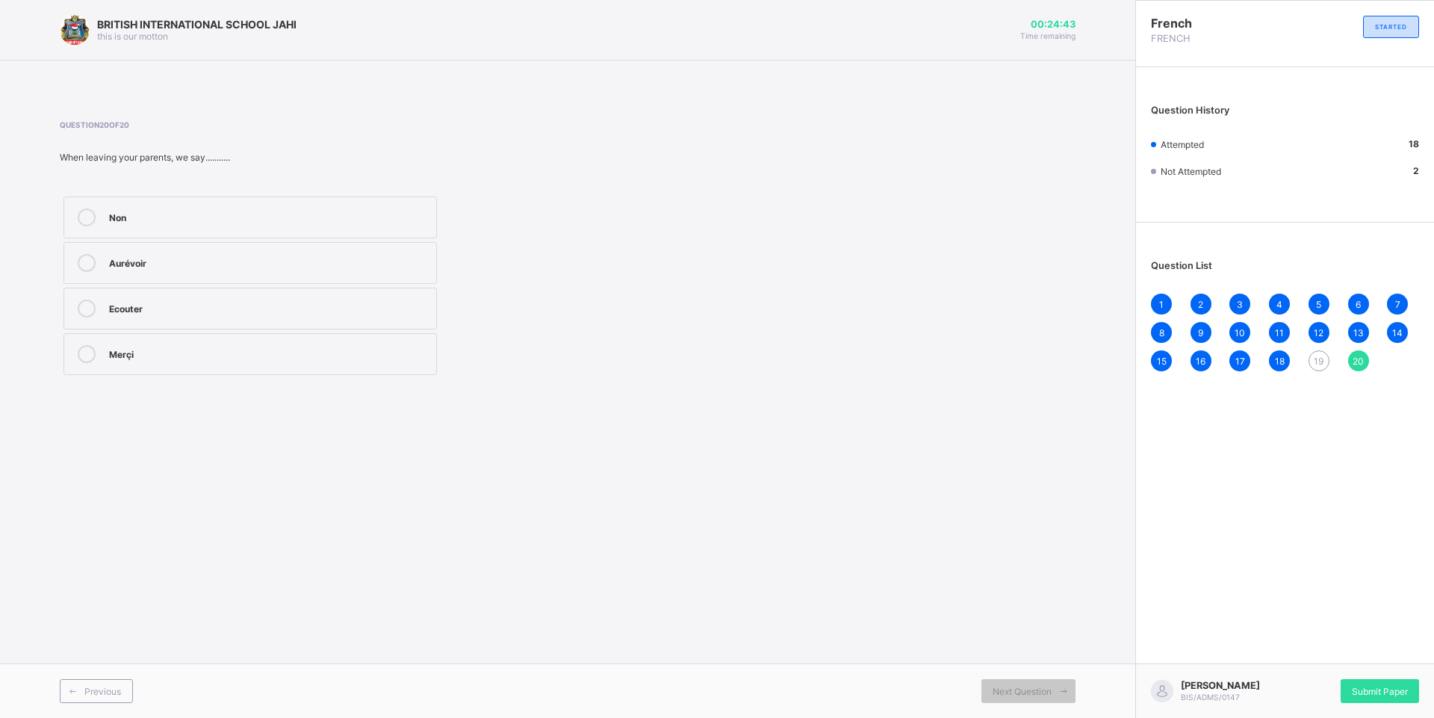
click at [1311, 355] on div "19" at bounding box center [1318, 360] width 21 height 21
click at [79, 206] on label "Mali" at bounding box center [249, 217] width 373 height 42
click at [1358, 358] on span "20" at bounding box center [1358, 360] width 11 height 11
click at [79, 254] on div at bounding box center [87, 263] width 30 height 18
click at [1401, 684] on div "Submit Paper" at bounding box center [1380, 691] width 78 height 24
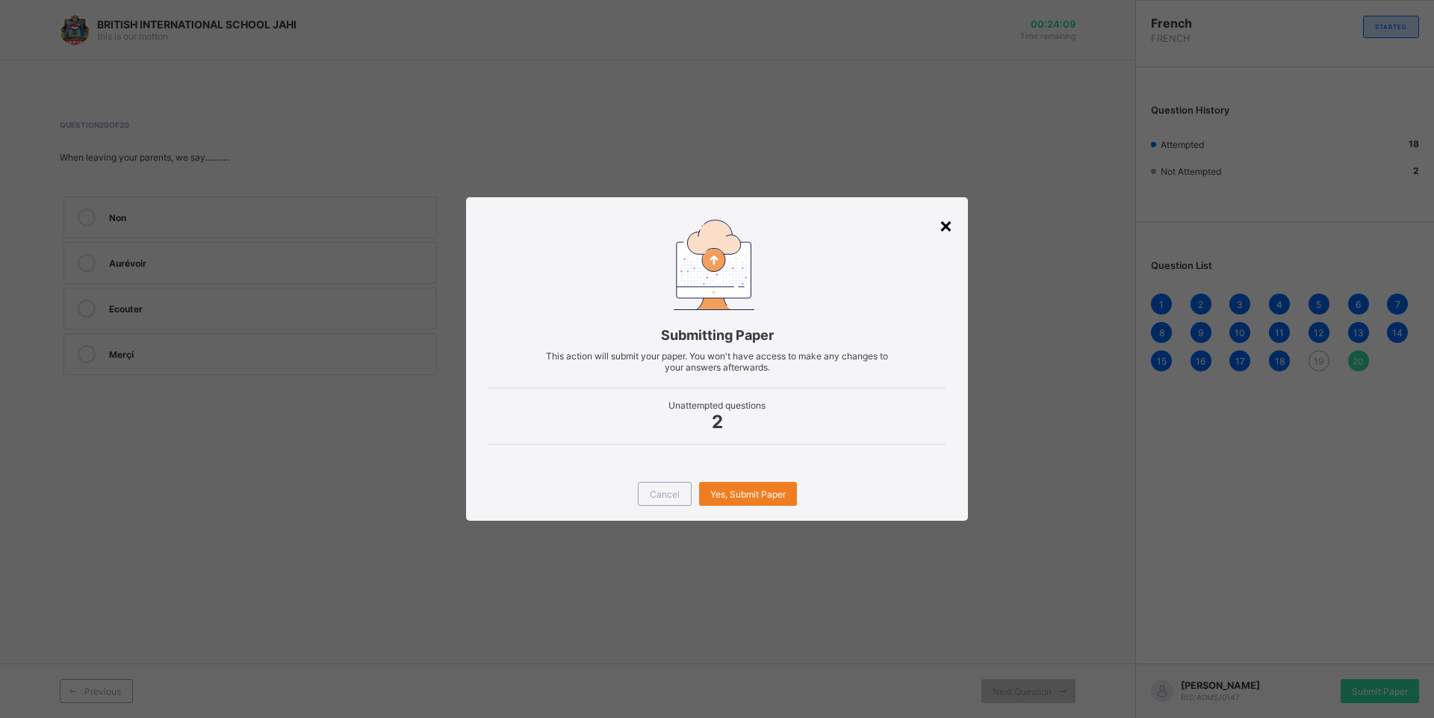
click at [945, 220] on div "×" at bounding box center [946, 224] width 14 height 25
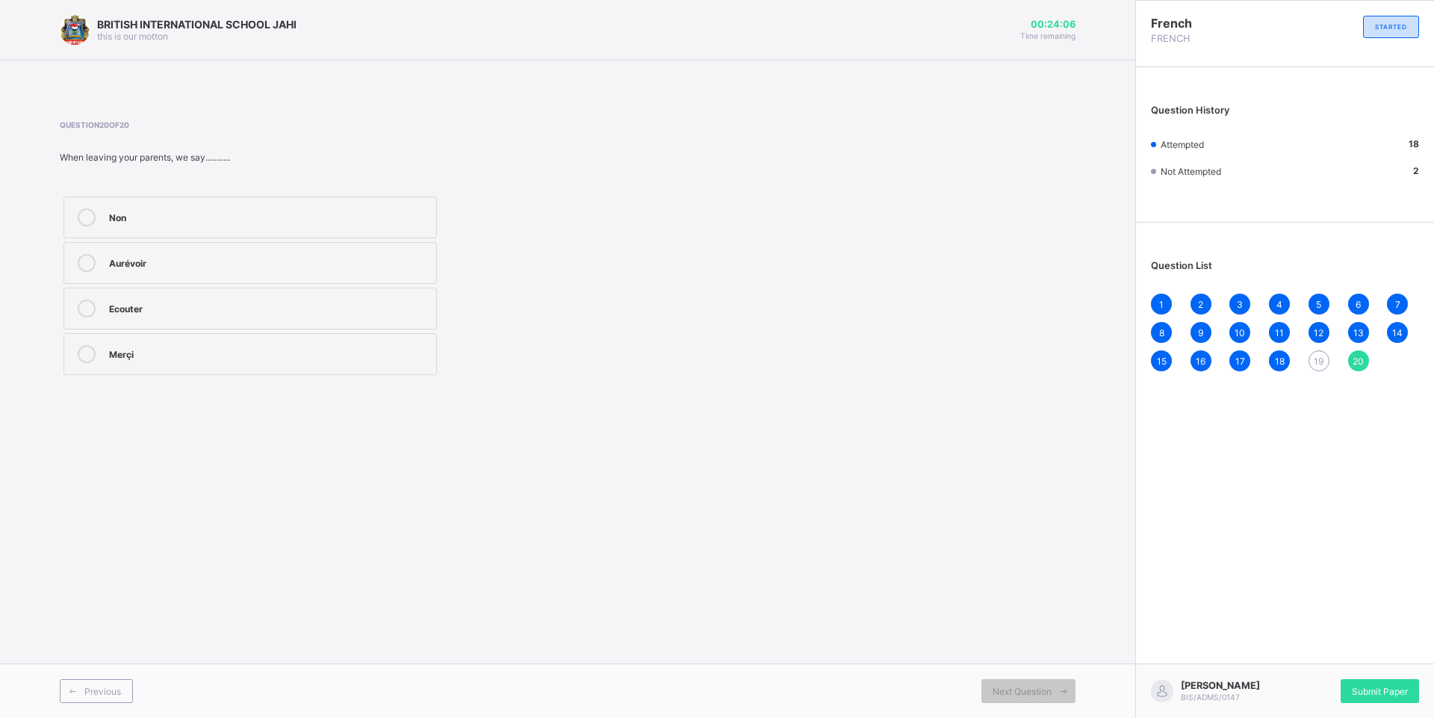
click at [1321, 361] on span "19" at bounding box center [1319, 360] width 10 height 11
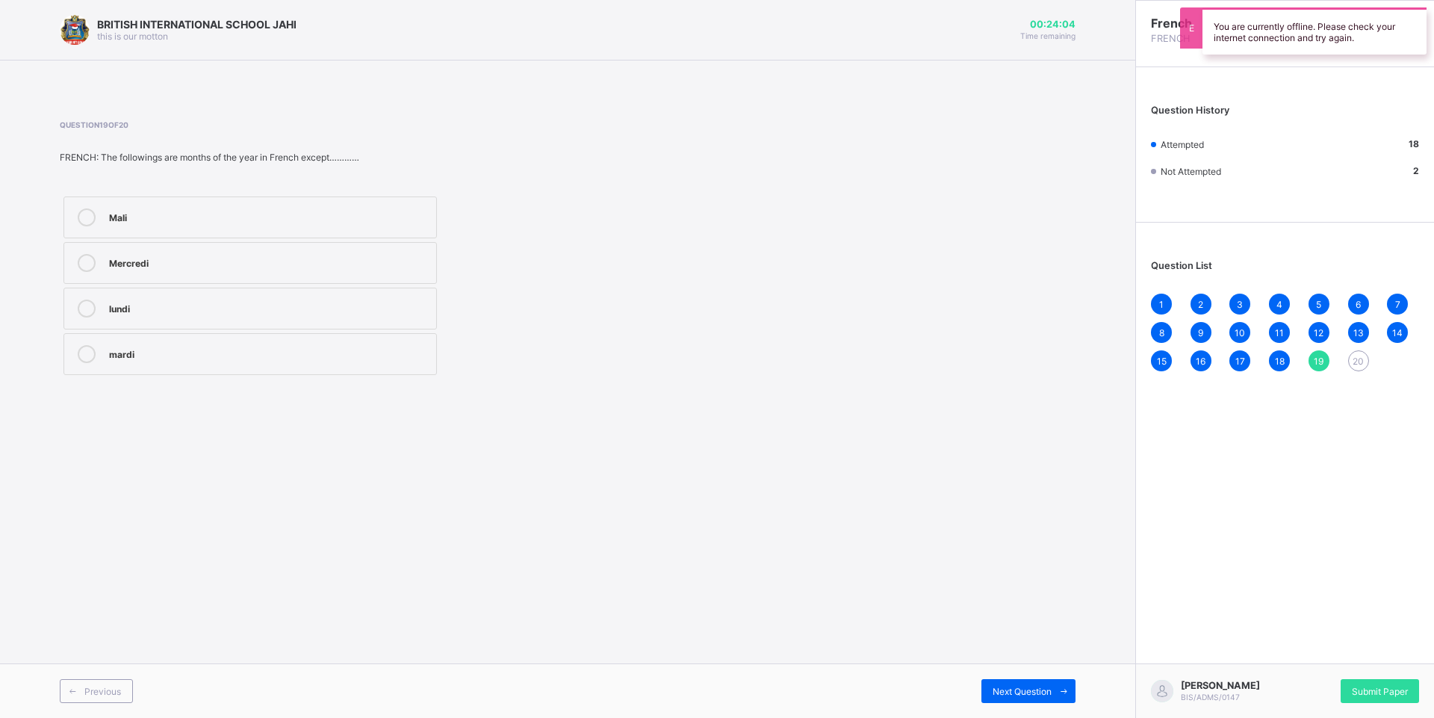
click at [77, 211] on div at bounding box center [87, 217] width 30 height 18
click at [1355, 352] on div "20" at bounding box center [1358, 360] width 21 height 21
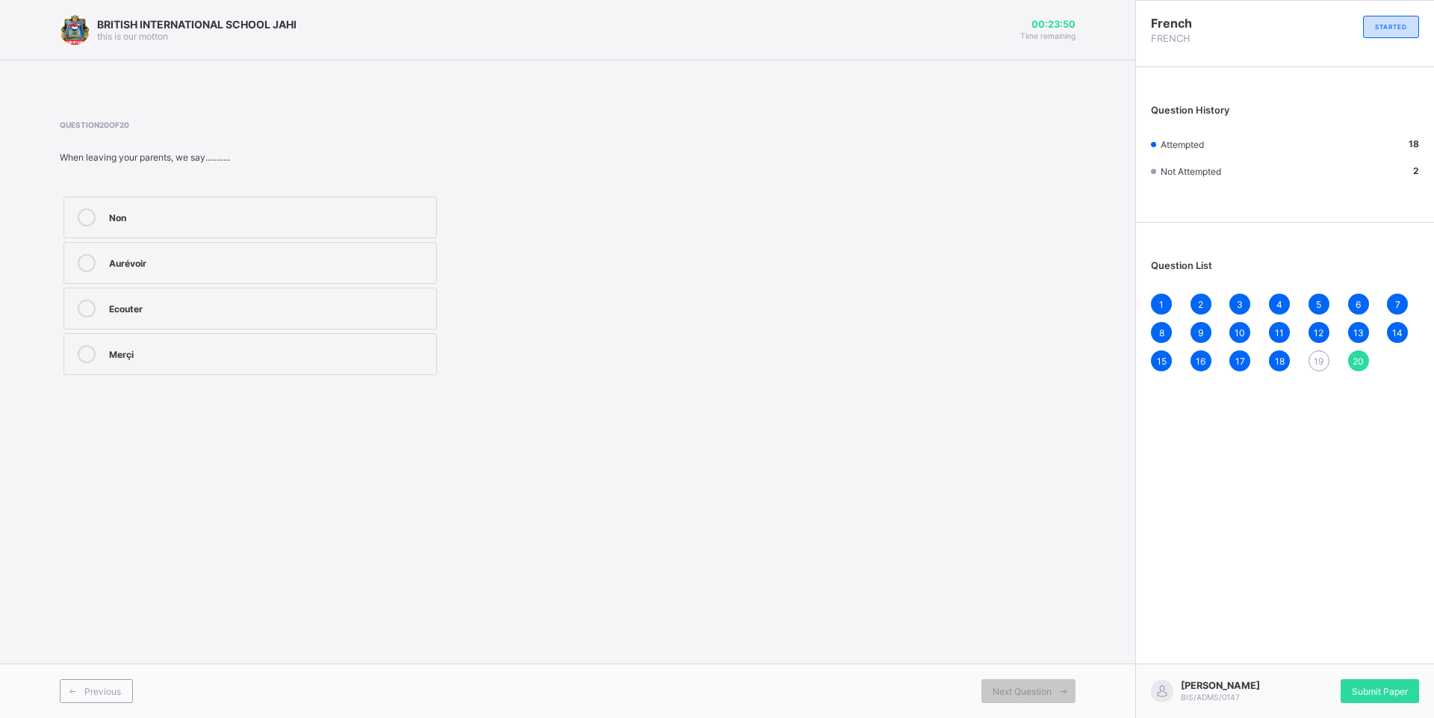
click at [84, 261] on icon at bounding box center [87, 263] width 18 height 18
click at [1316, 346] on div "1 2 3 4 5 6 7 8 9 10 11 12 13 14 15 16 17 18 19 20" at bounding box center [1285, 333] width 268 height 78
drag, startPoint x: 1316, startPoint y: 346, endPoint x: 1341, endPoint y: 384, distance: 45.4
click at [1347, 391] on div "French FRENCH STARTED Question History Attempted 18 Not Attempted 2 Question Li…" at bounding box center [1284, 359] width 299 height 718
click at [1323, 352] on div "19" at bounding box center [1318, 360] width 21 height 21
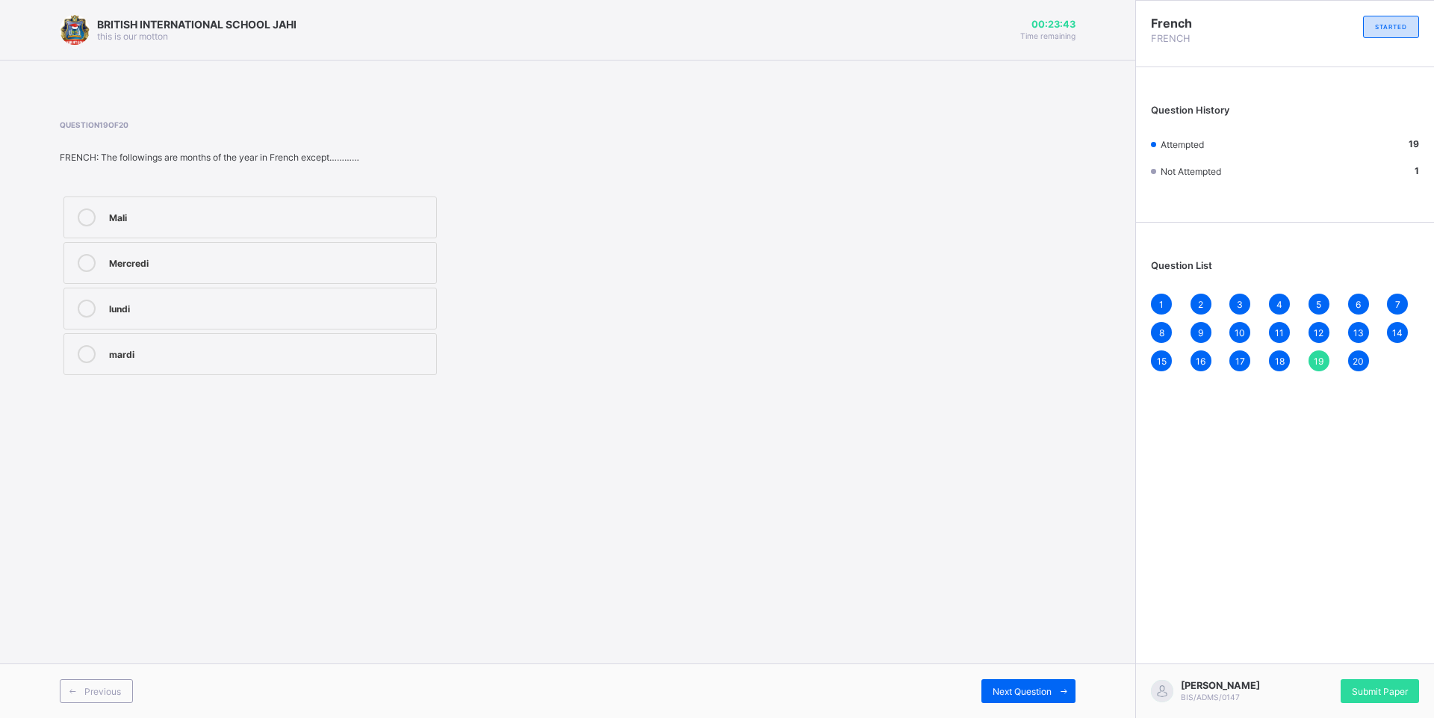
click at [81, 217] on icon at bounding box center [87, 217] width 18 height 18
click at [1013, 678] on div "Previous Next Question" at bounding box center [567, 690] width 1135 height 55
drag, startPoint x: 1013, startPoint y: 678, endPoint x: 1053, endPoint y: 680, distance: 40.4
click at [1053, 680] on span at bounding box center [1064, 691] width 24 height 24
click at [1410, 681] on div "Submit Paper" at bounding box center [1380, 691] width 78 height 24
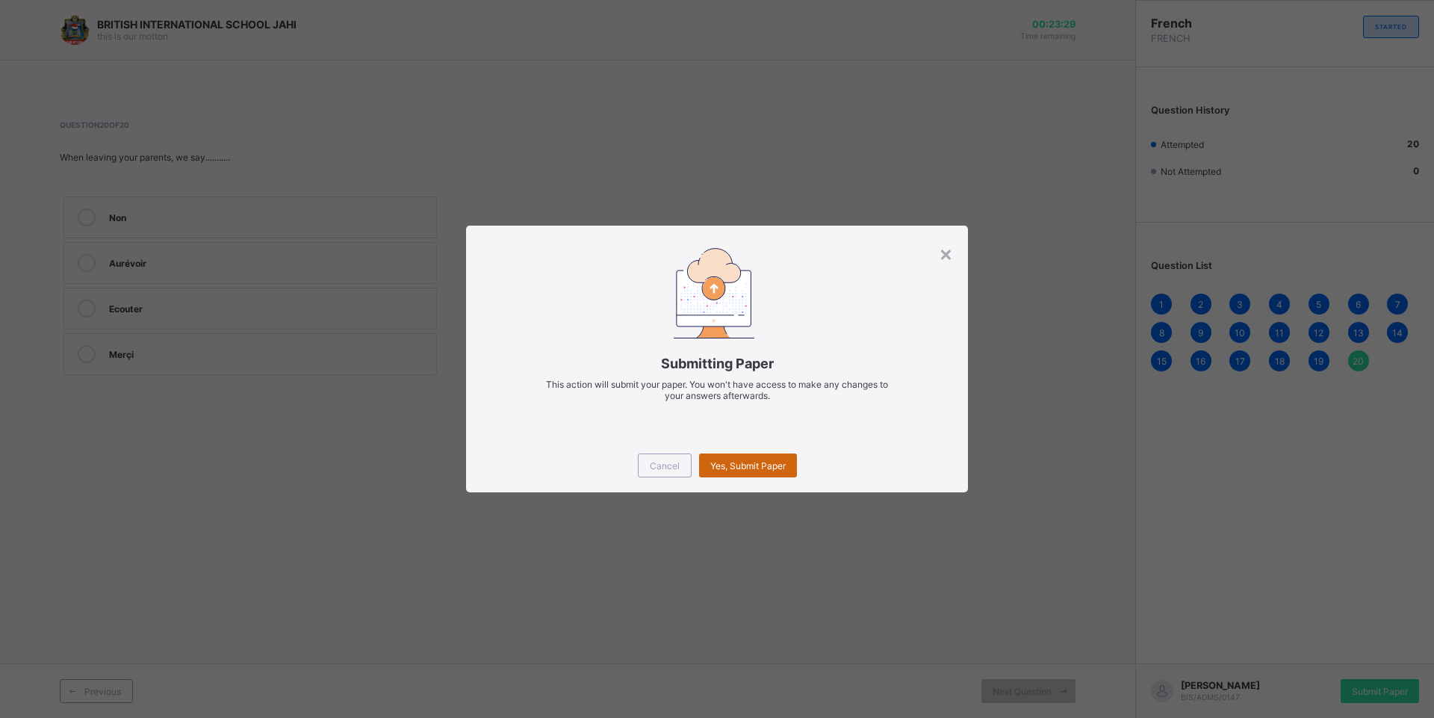
click at [755, 455] on div "Yes, Submit Paper" at bounding box center [748, 465] width 98 height 24
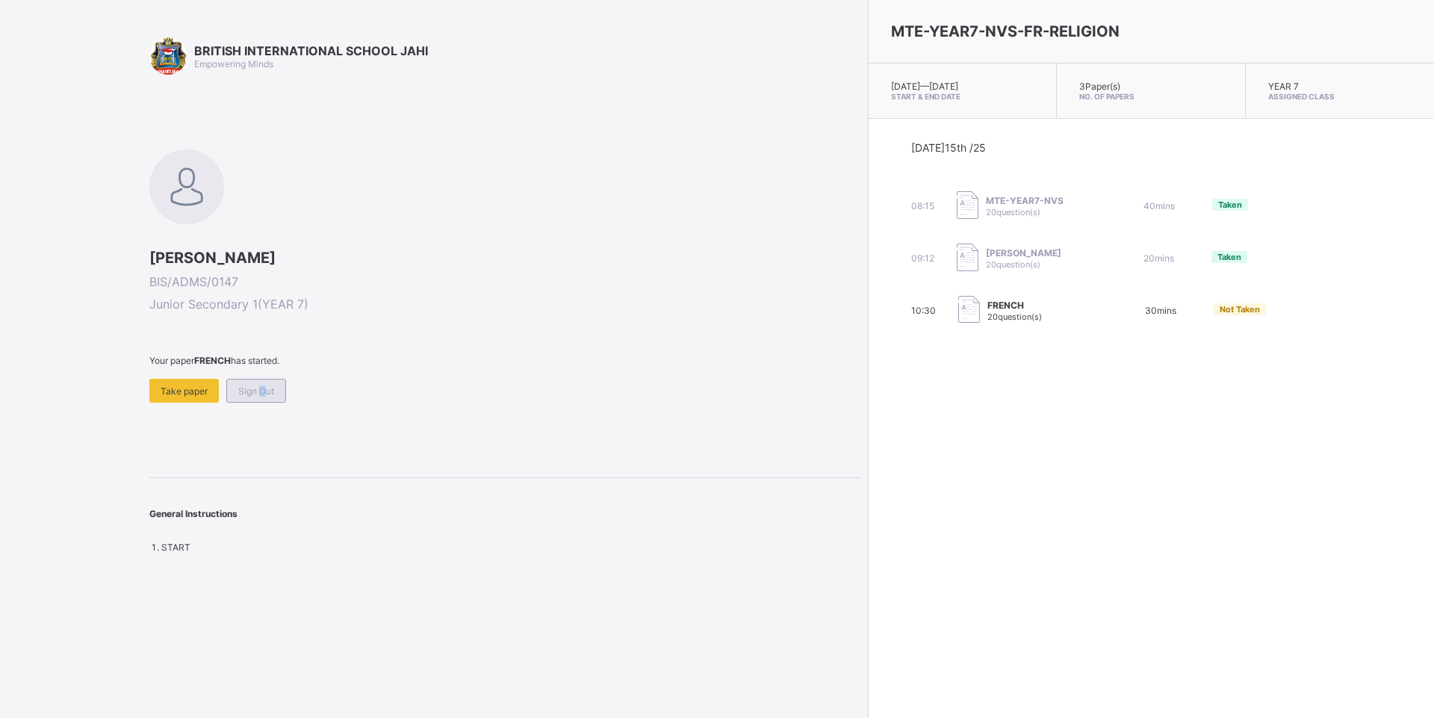
drag, startPoint x: 255, startPoint y: 384, endPoint x: 262, endPoint y: 381, distance: 8.0
click at [262, 381] on div "Sign Out" at bounding box center [256, 391] width 60 height 24
